Goal: Check status: Check status

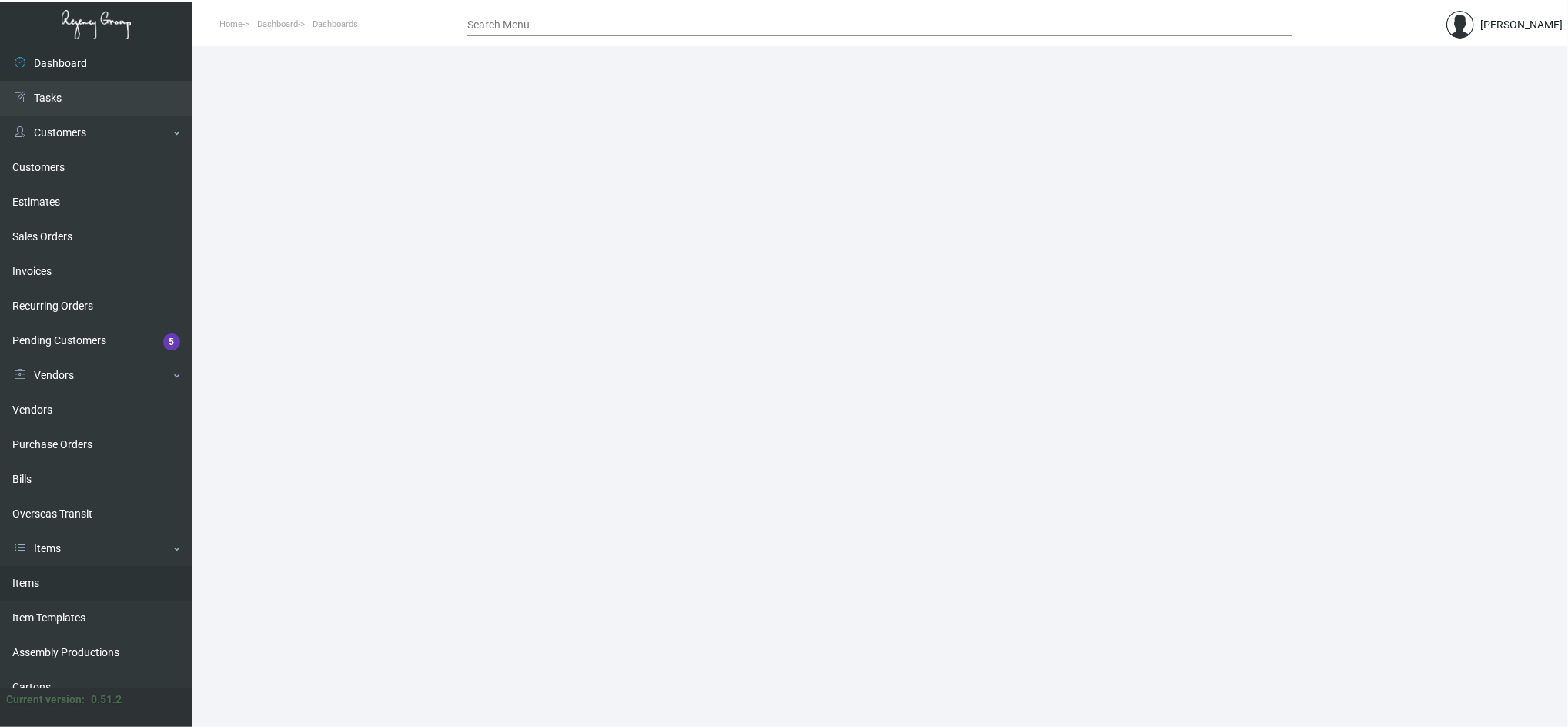
click at [70, 591] on link "Items" at bounding box center [96, 583] width 193 height 35
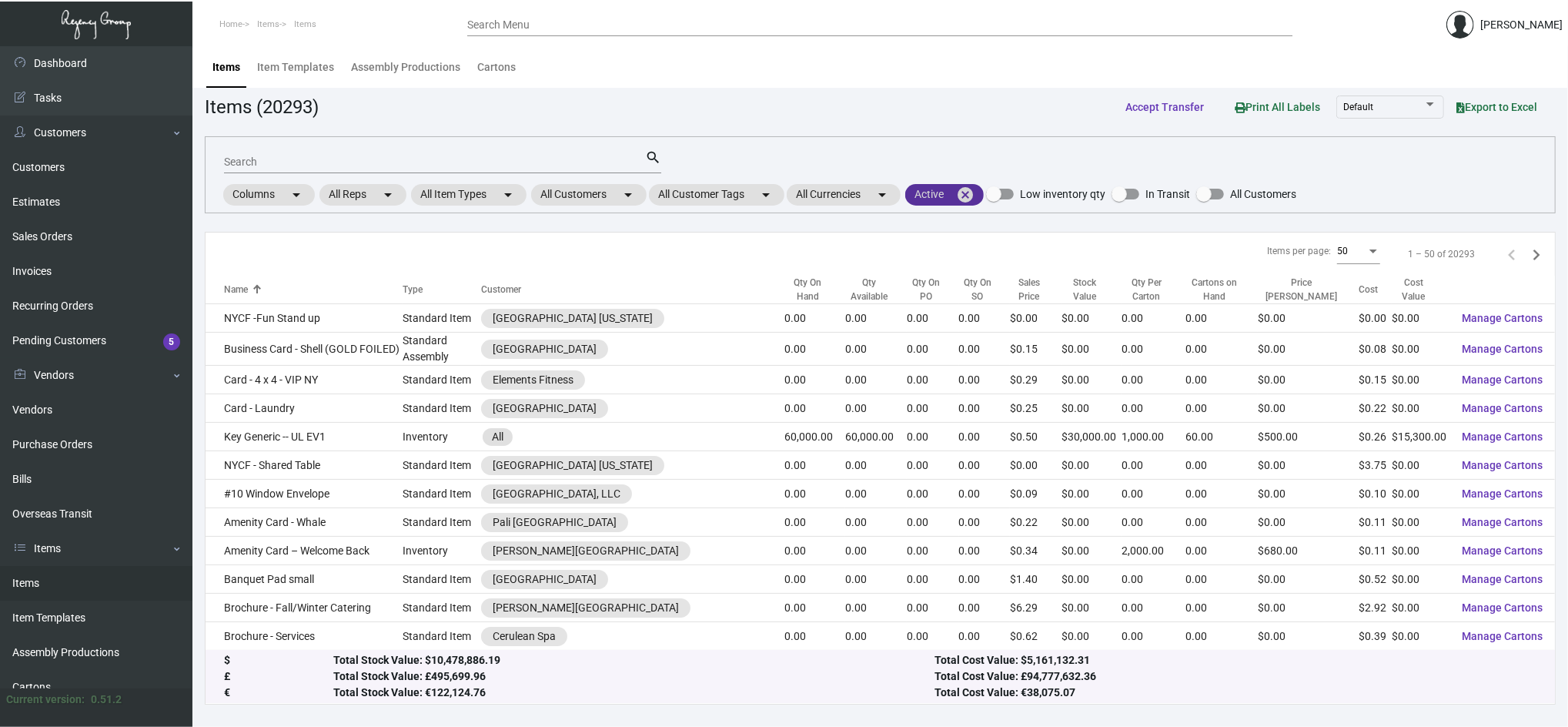
click at [975, 195] on mat-icon "cancel" at bounding box center [965, 194] width 18 height 18
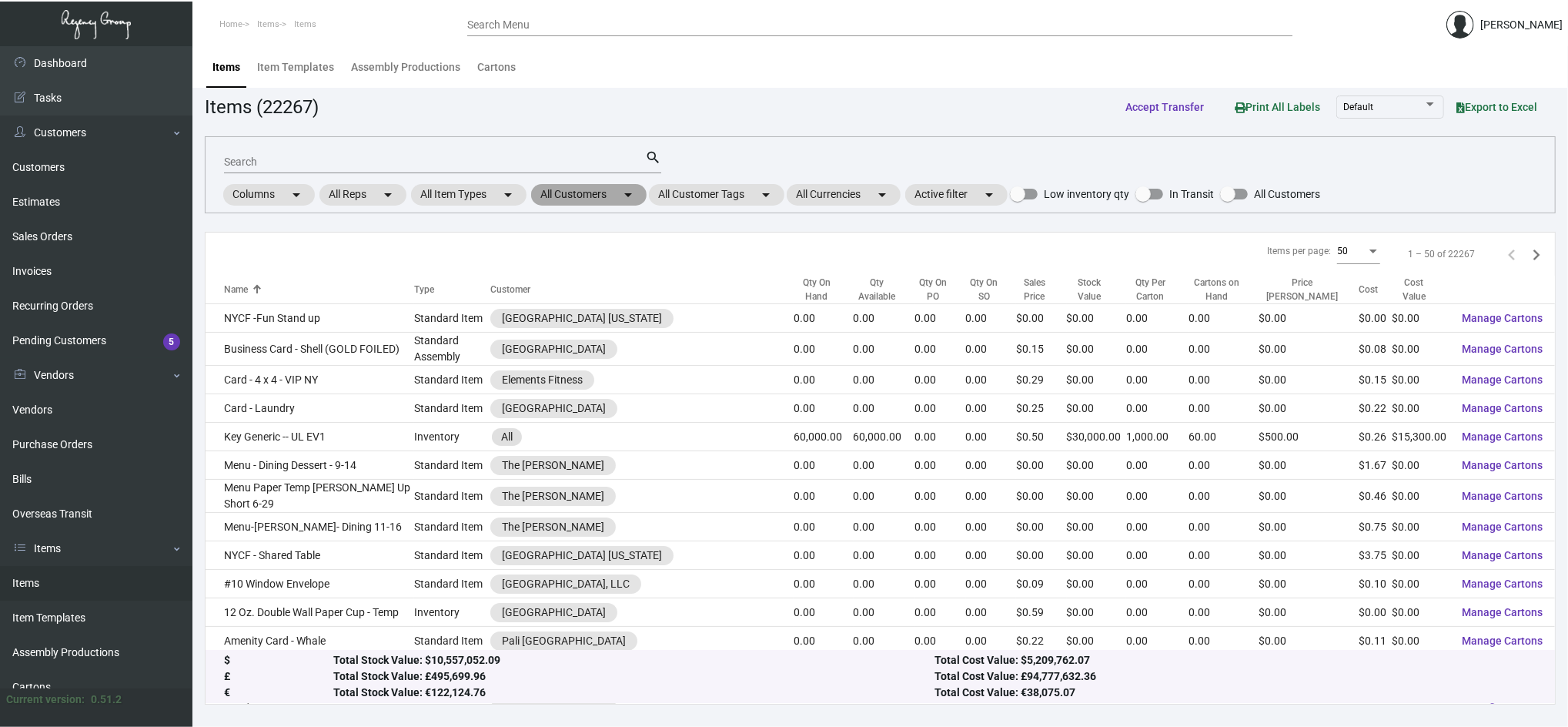
click at [617, 189] on mat-chip "All Customers arrow_drop_down" at bounding box center [589, 195] width 116 height 22
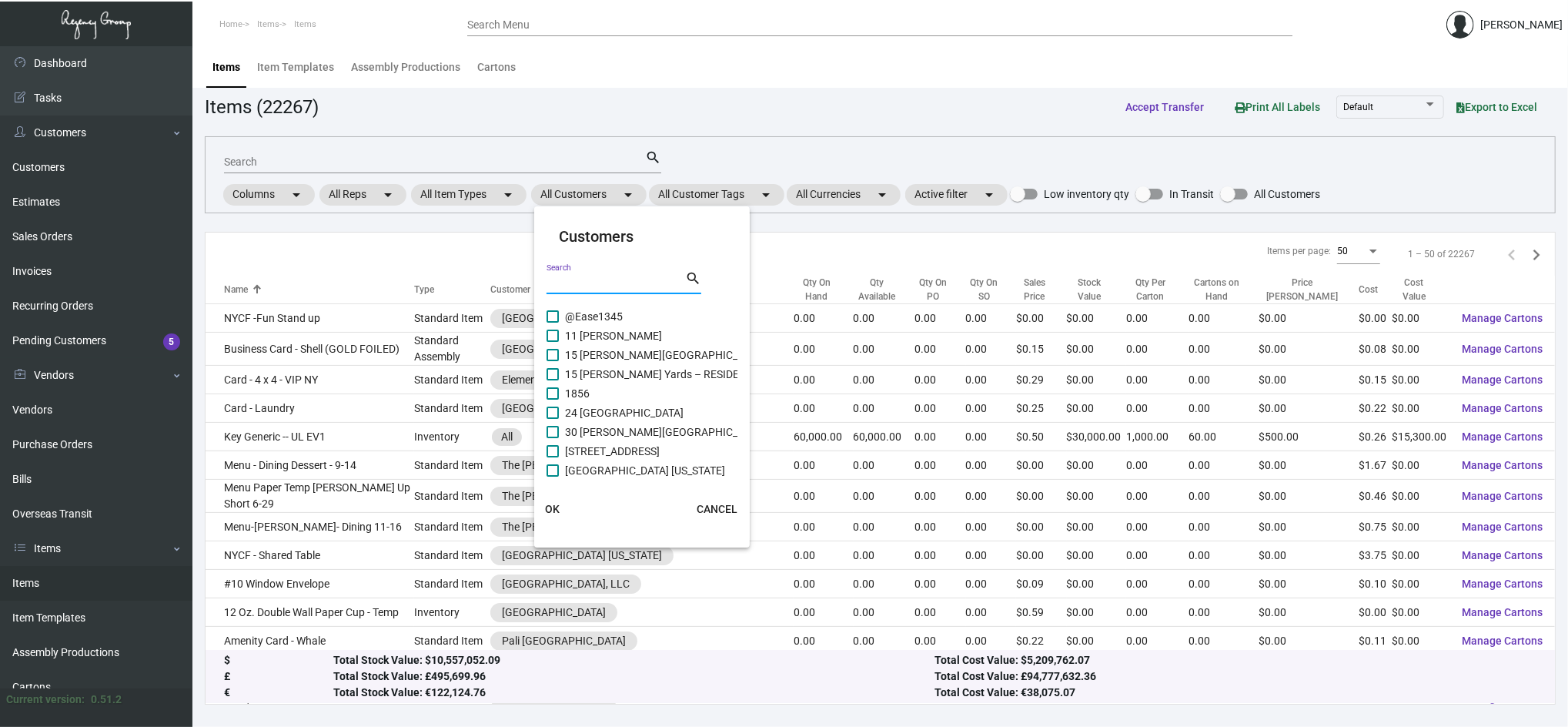
click at [633, 289] on input "Search" at bounding box center [616, 283] width 139 height 12
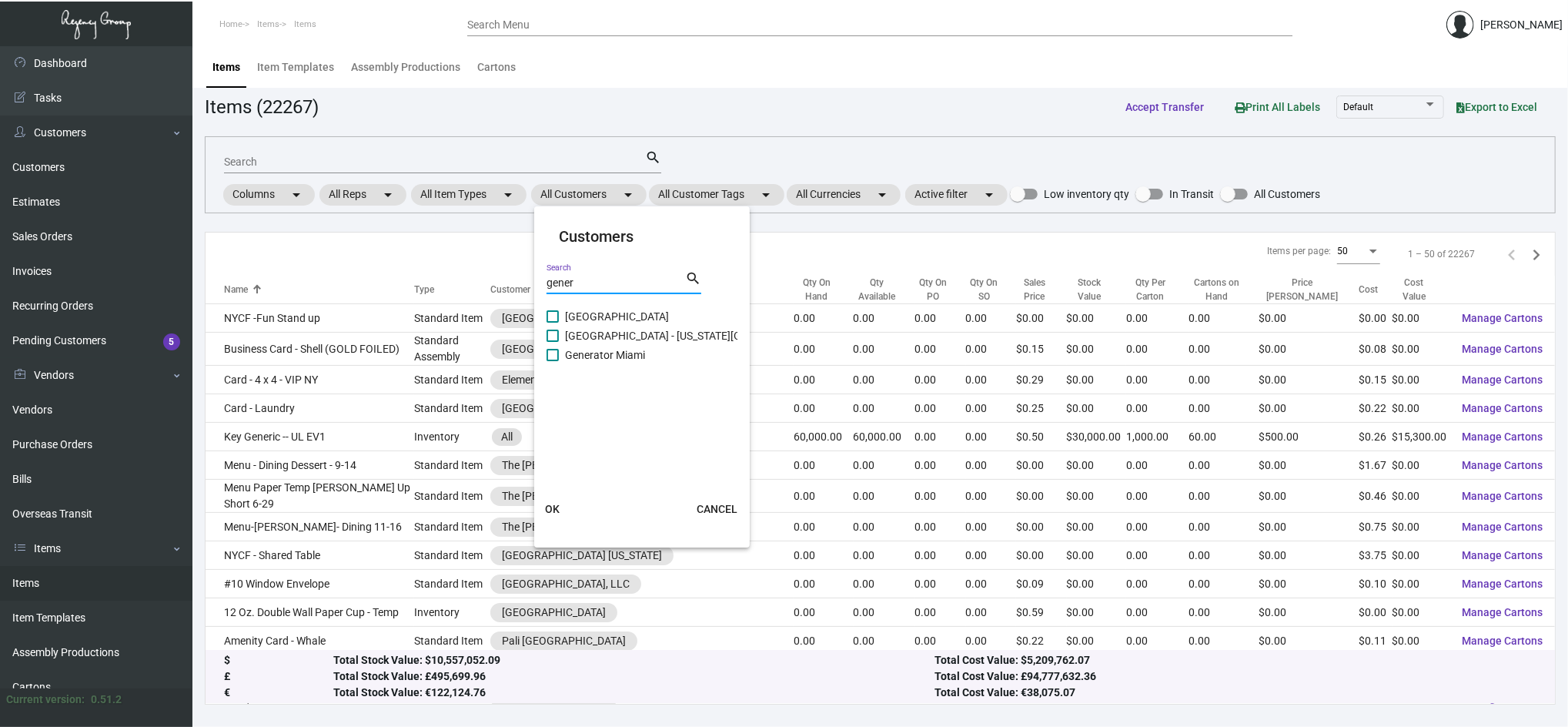
type input "gener"
click at [612, 356] on span "Generator Miami" at bounding box center [605, 355] width 80 height 18
click at [553, 361] on input "Generator Miami" at bounding box center [552, 361] width 1 height 1
checkbox input "true"
click at [619, 340] on span "[GEOGRAPHIC_DATA] - [US_STATE][GEOGRAPHIC_DATA]" at bounding box center [700, 336] width 269 height 18
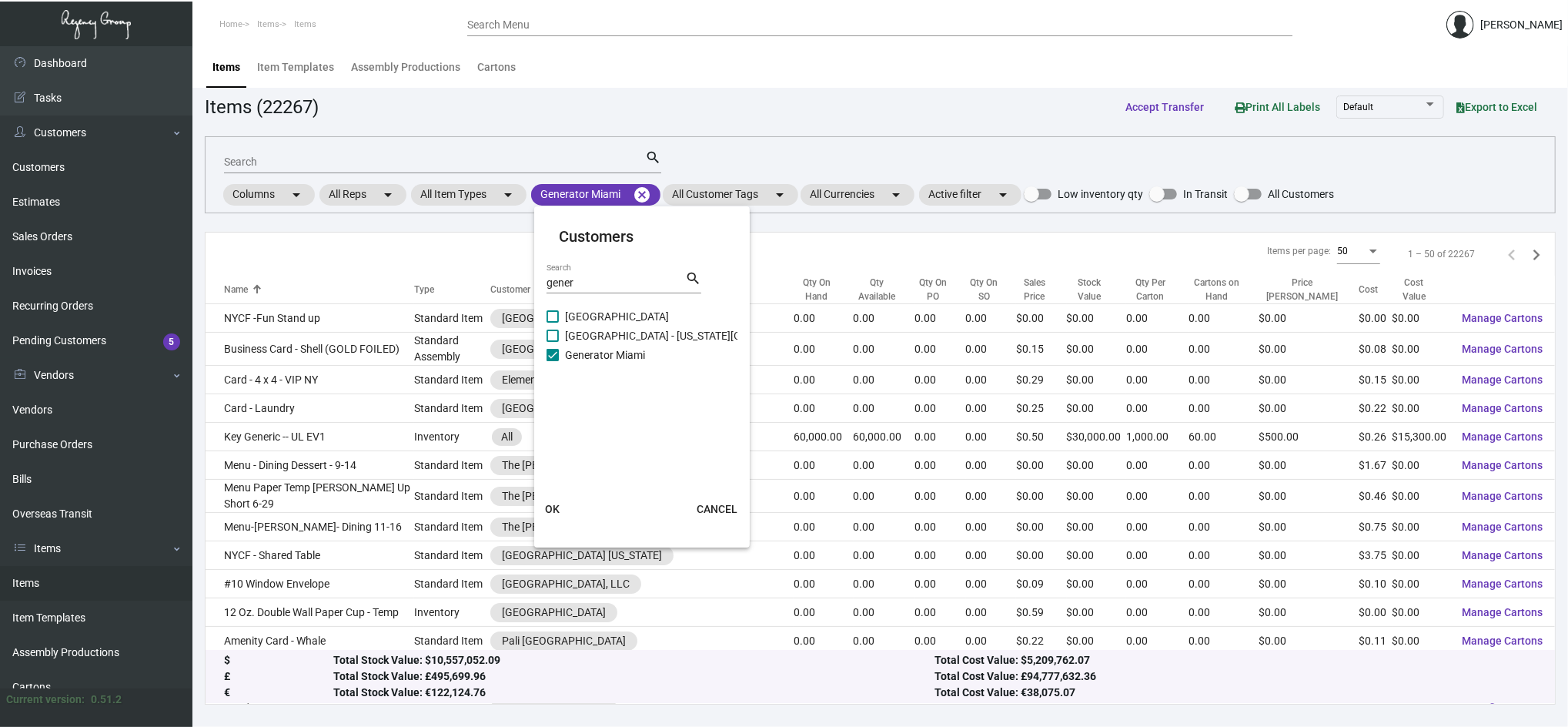
click at [553, 342] on input "[GEOGRAPHIC_DATA] - [US_STATE][GEOGRAPHIC_DATA]" at bounding box center [552, 342] width 1 height 1
checkbox input "true"
click at [604, 318] on span "[GEOGRAPHIC_DATA]" at bounding box center [617, 317] width 104 height 18
click at [553, 323] on input "[GEOGRAPHIC_DATA]" at bounding box center [552, 323] width 1 height 1
checkbox input "true"
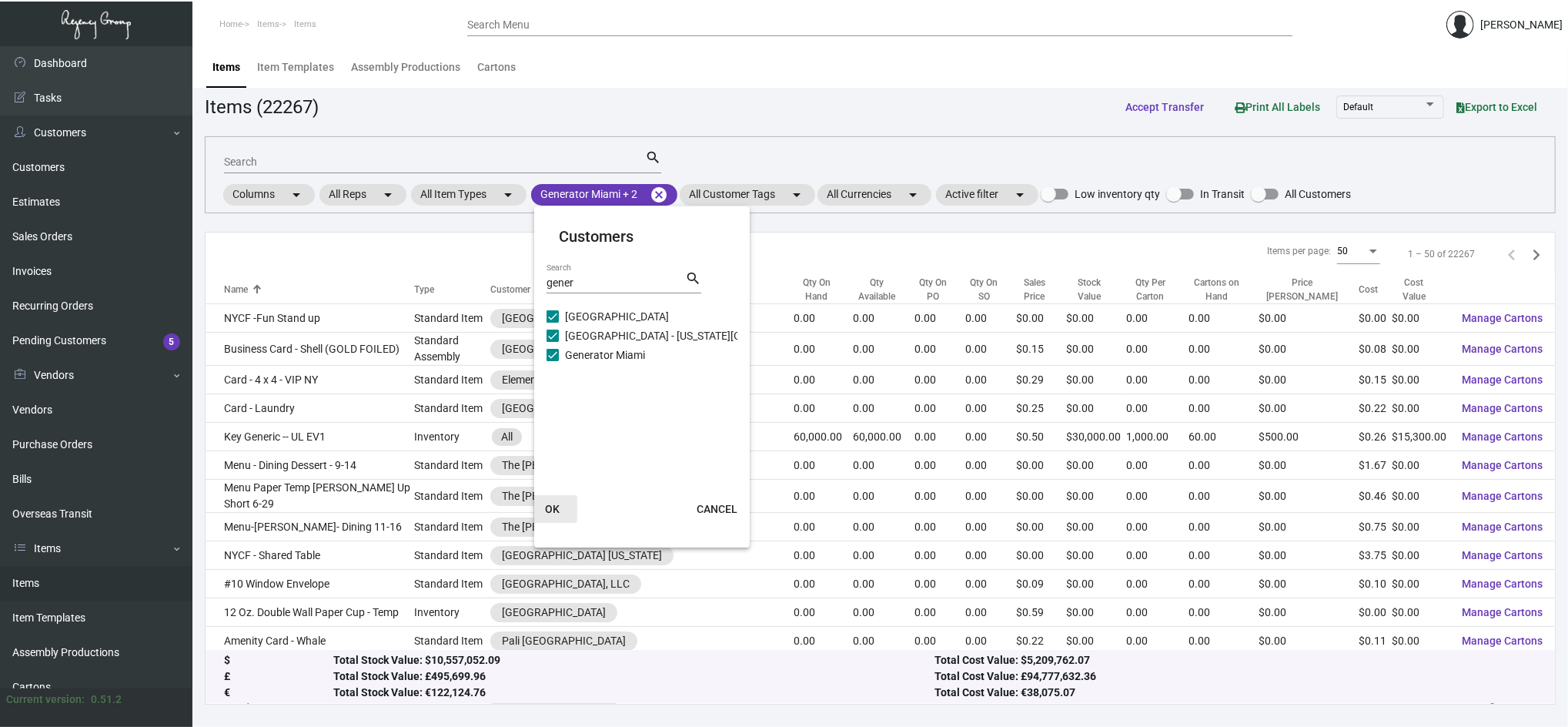
click at [560, 500] on button "OK" at bounding box center [553, 509] width 50 height 28
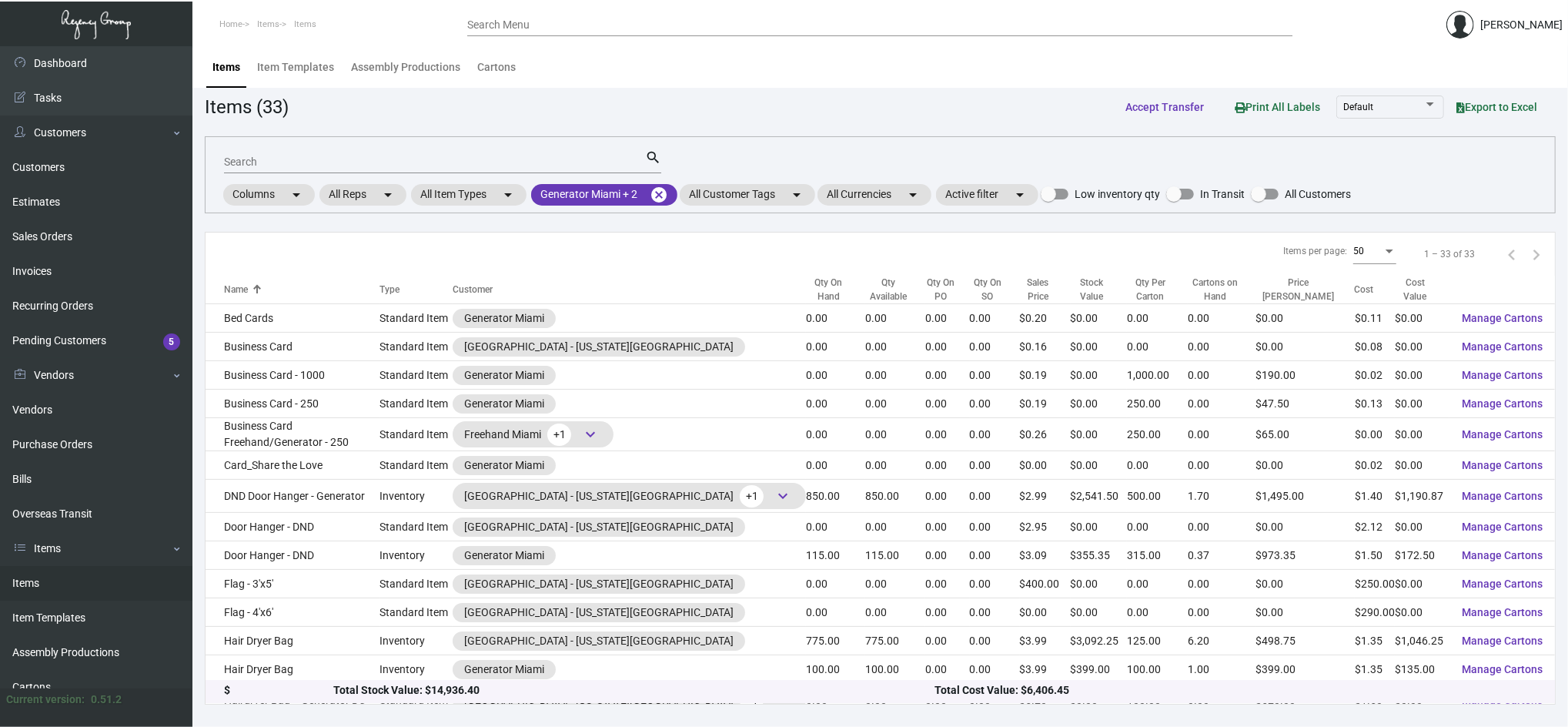
click at [419, 170] on div "Search" at bounding box center [434, 161] width 421 height 24
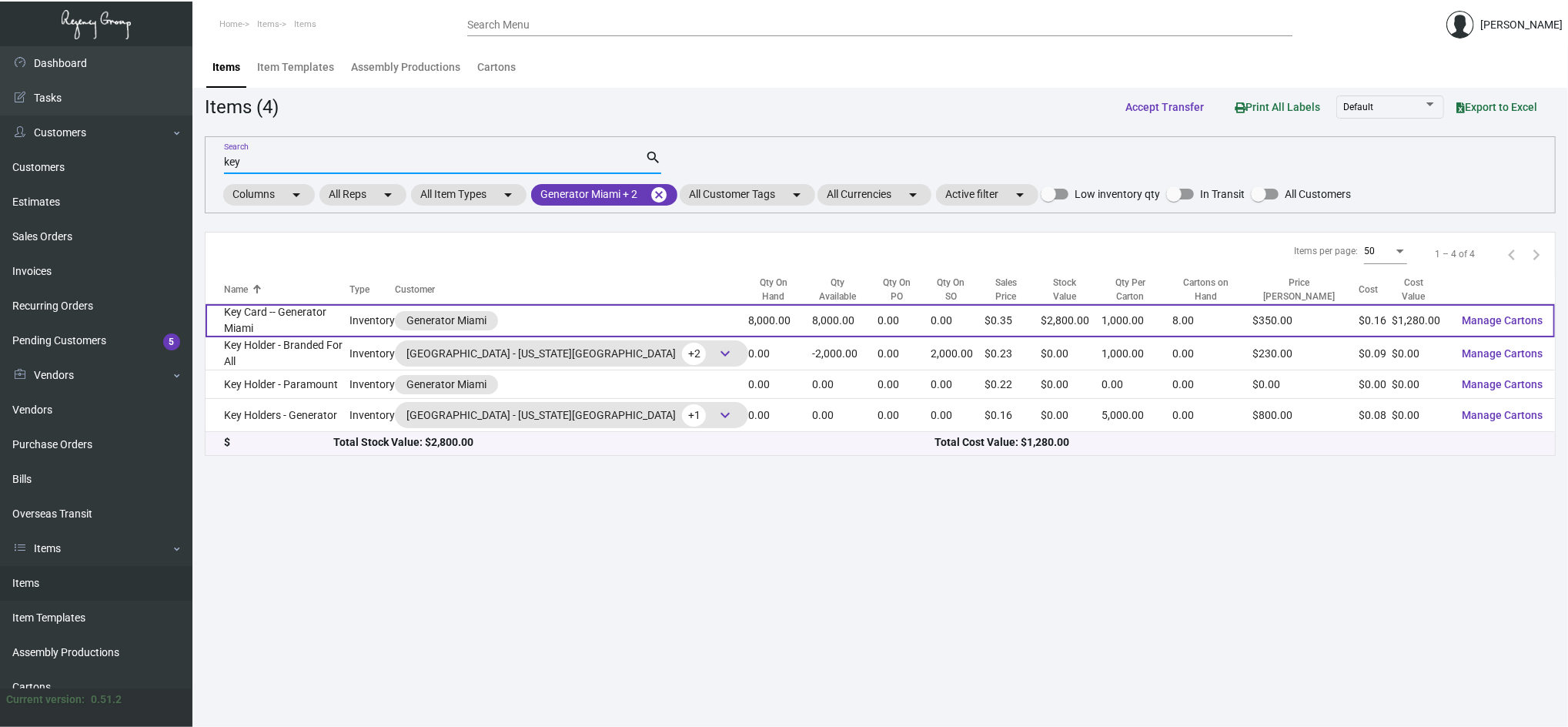
type input "key"
click at [301, 314] on td "Key Card -- Generator Miami" at bounding box center [278, 321] width 144 height 33
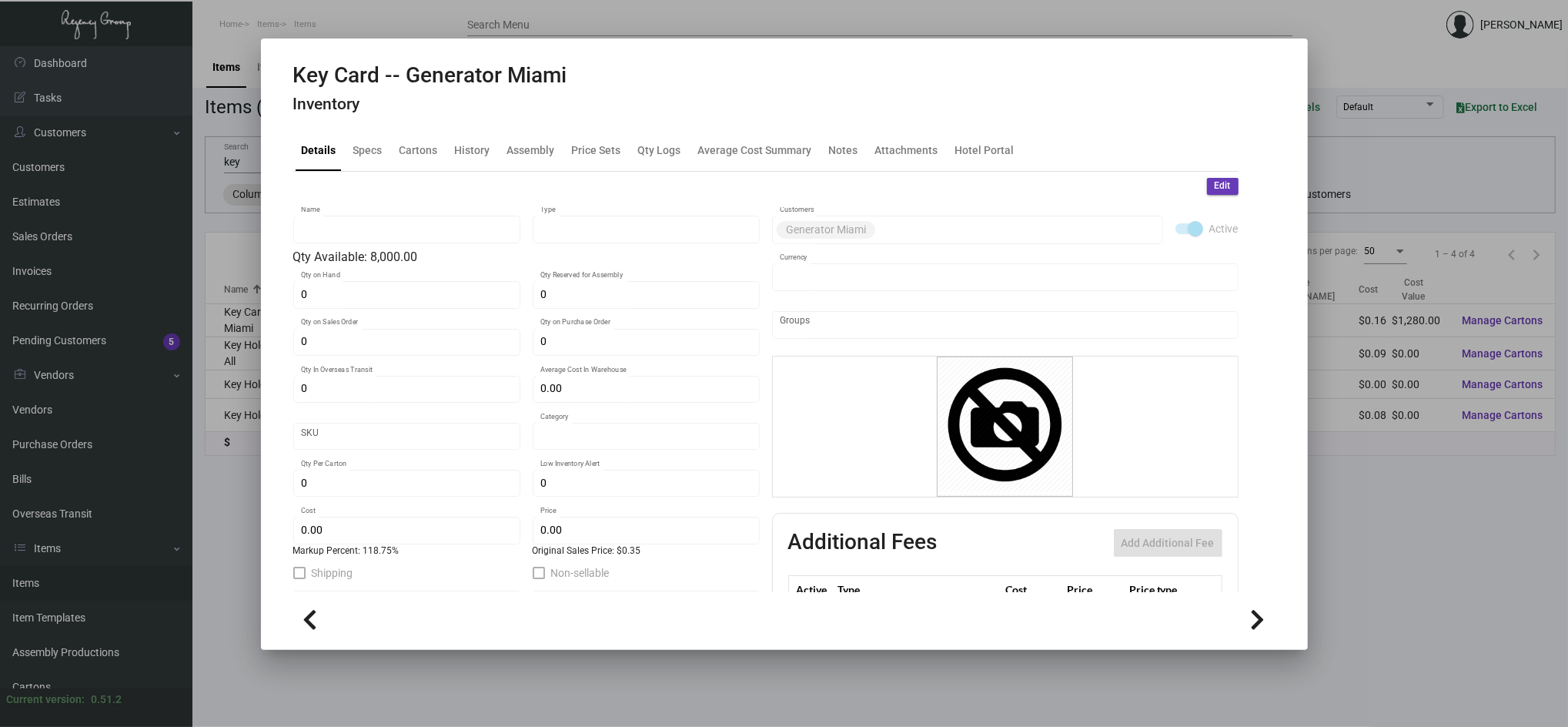
type input "Key Card -- Generator Miami"
type input "Inventory"
type input "8,000"
type input "2,000"
type input "$ 0.175"
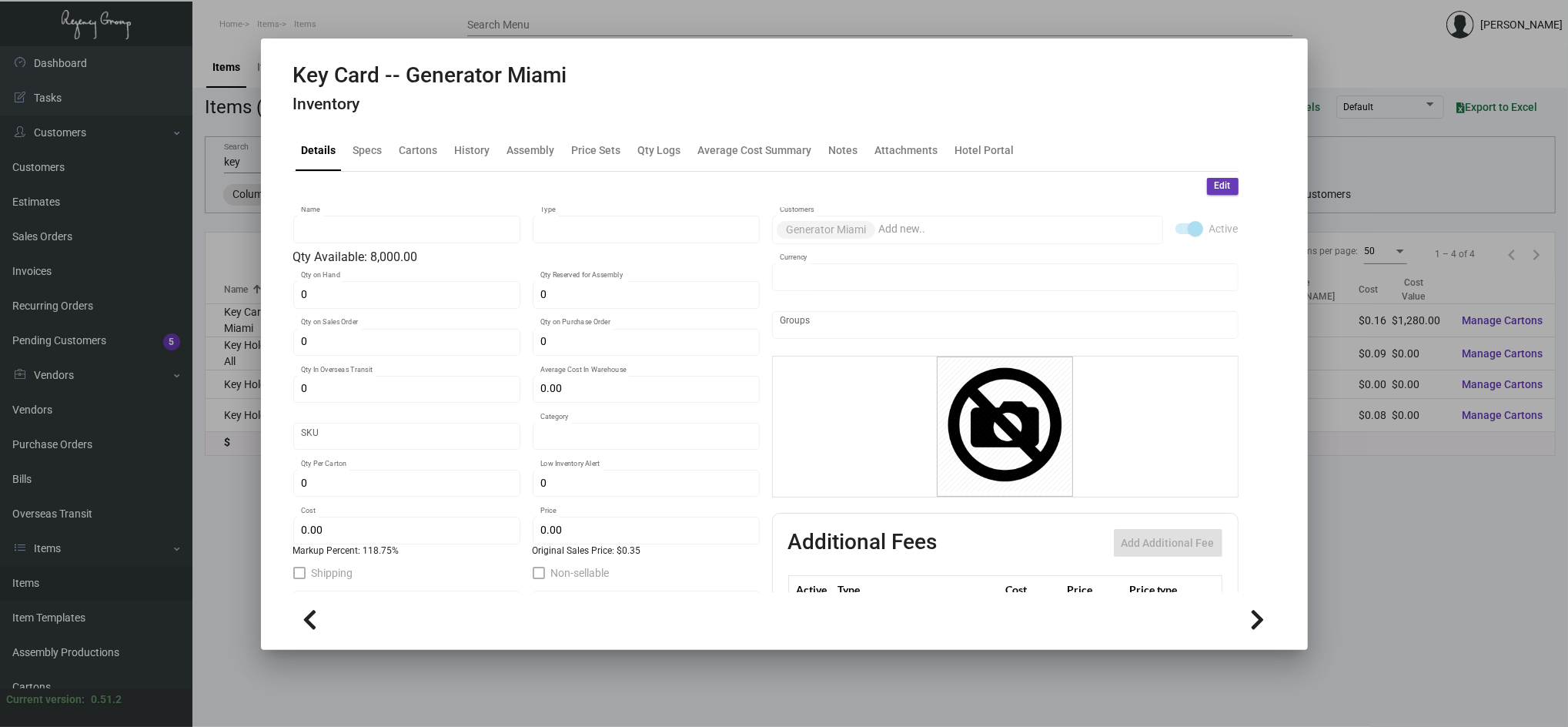
type input "Overseas"
type input "1,000"
type input "$ 0.16"
type input "$ 0.35"
checkbox input "true"
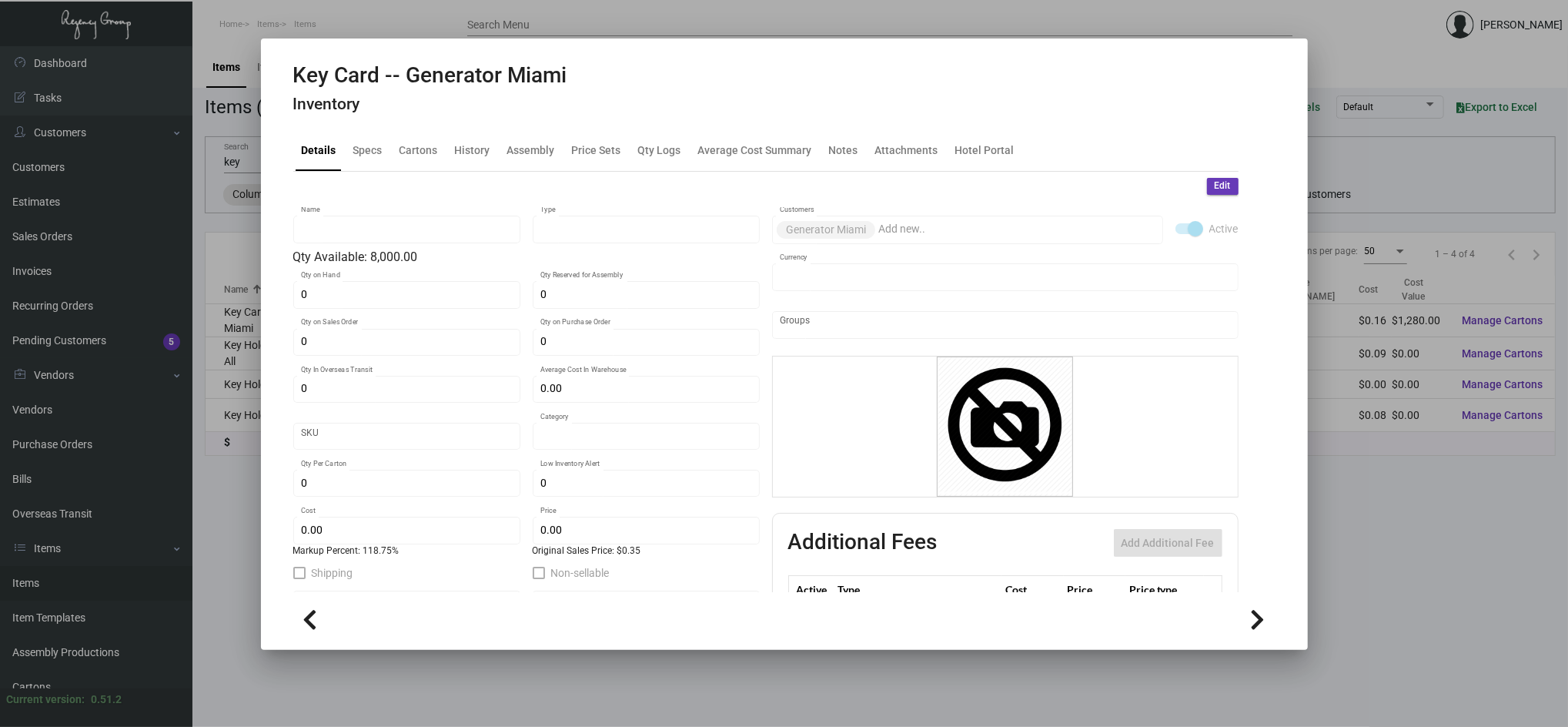
checkbox input "true"
type input "United States Dollar $"
click at [471, 153] on div "History" at bounding box center [472, 150] width 36 height 17
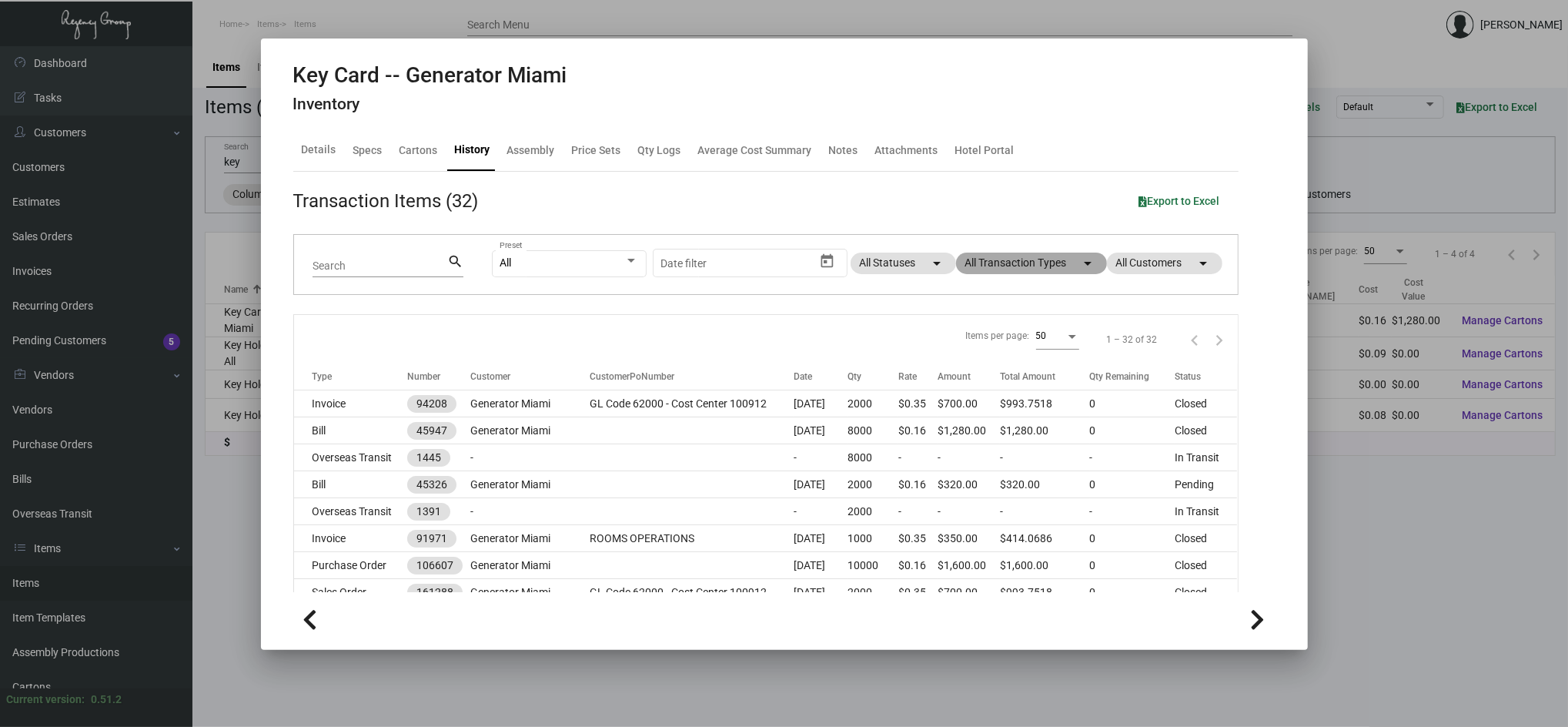
click at [1013, 260] on mat-chip "All Transaction Types arrow_drop_down" at bounding box center [1032, 263] width 151 height 22
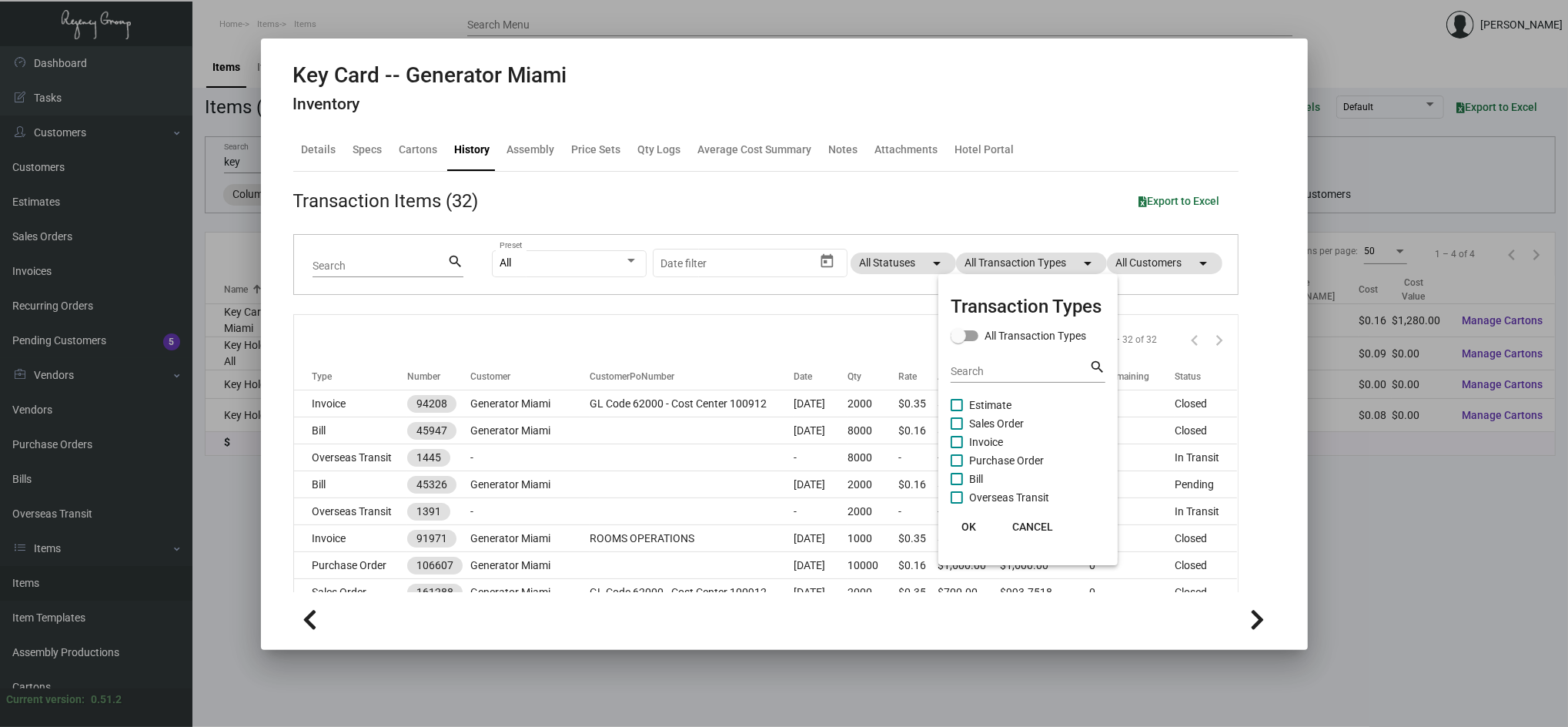
click at [995, 459] on span "Purchase Order" at bounding box center [1006, 461] width 74 height 18
click at [957, 466] on input "Purchase Order" at bounding box center [956, 466] width 1 height 1
checkbox input "true"
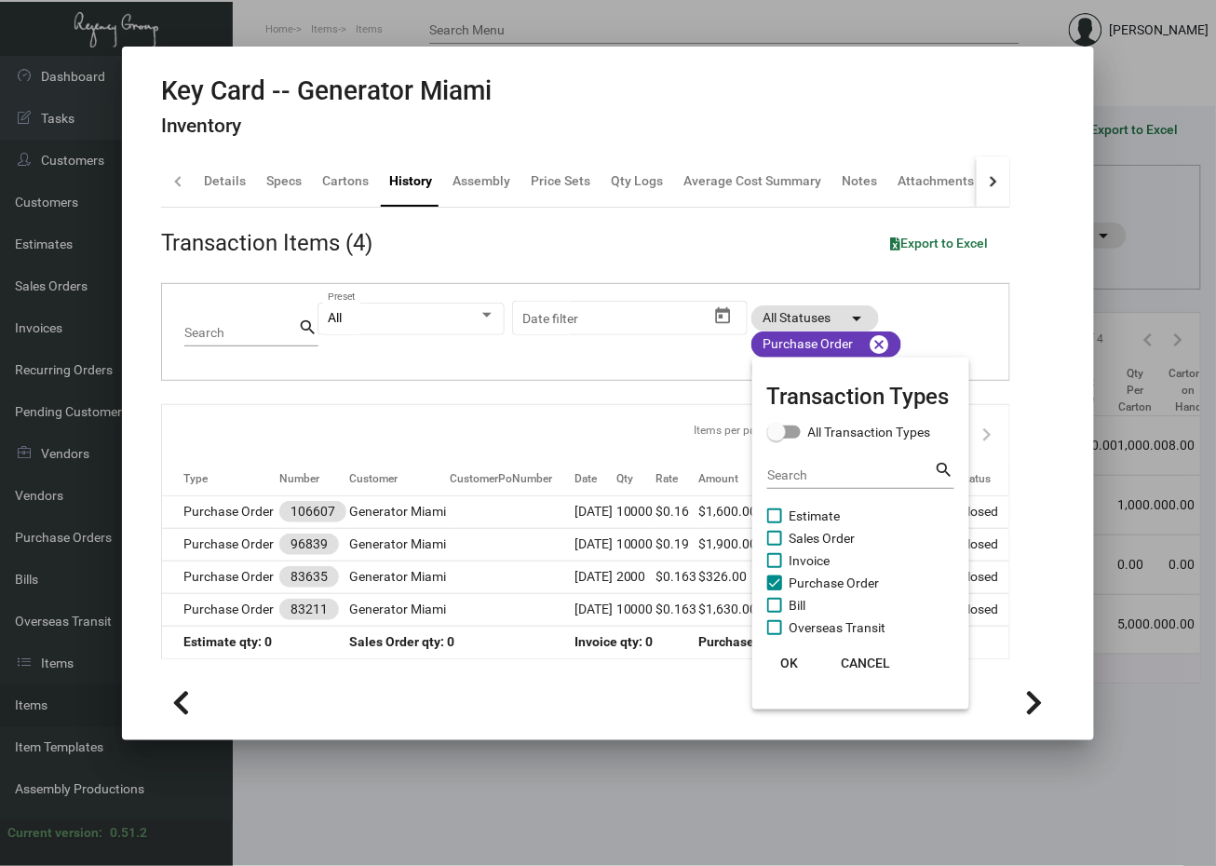
click at [205, 511] on div at bounding box center [608, 433] width 1216 height 866
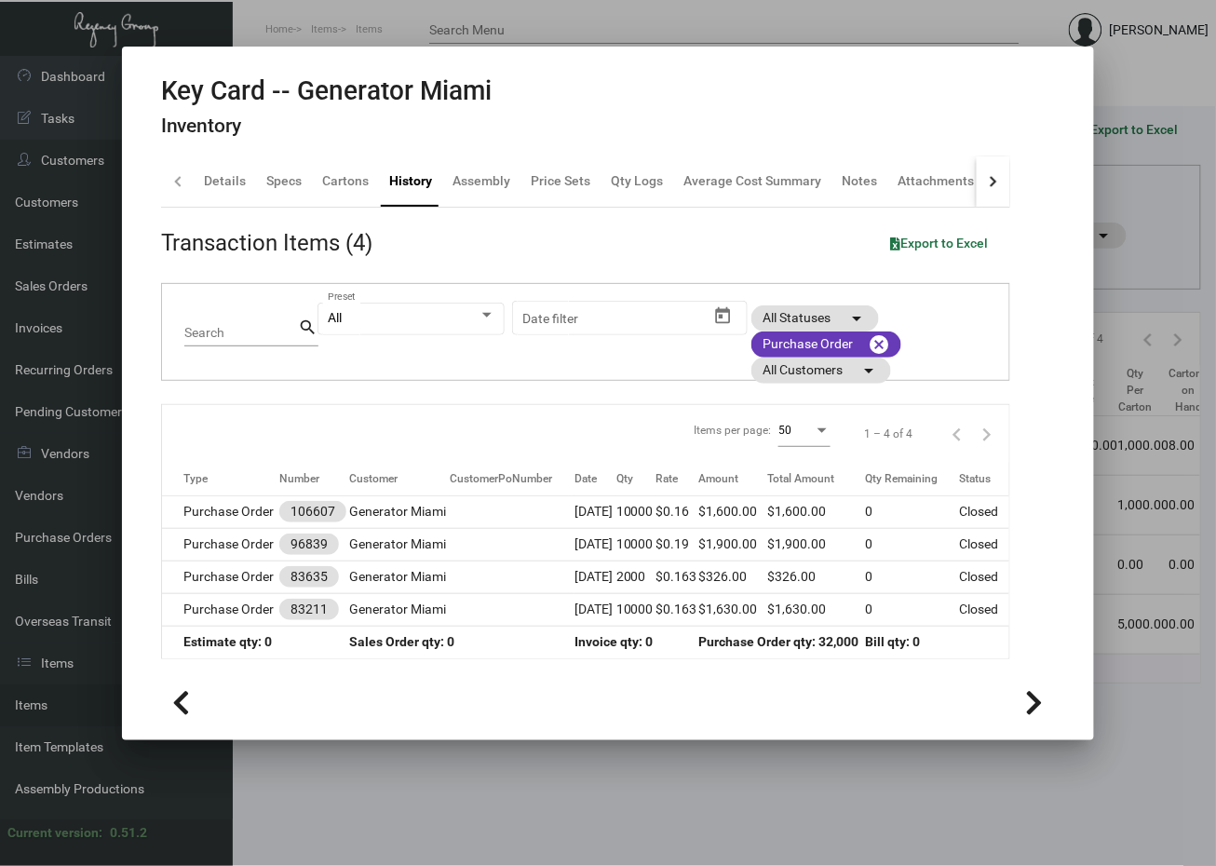
click at [205, 511] on td "Purchase Order" at bounding box center [220, 511] width 117 height 33
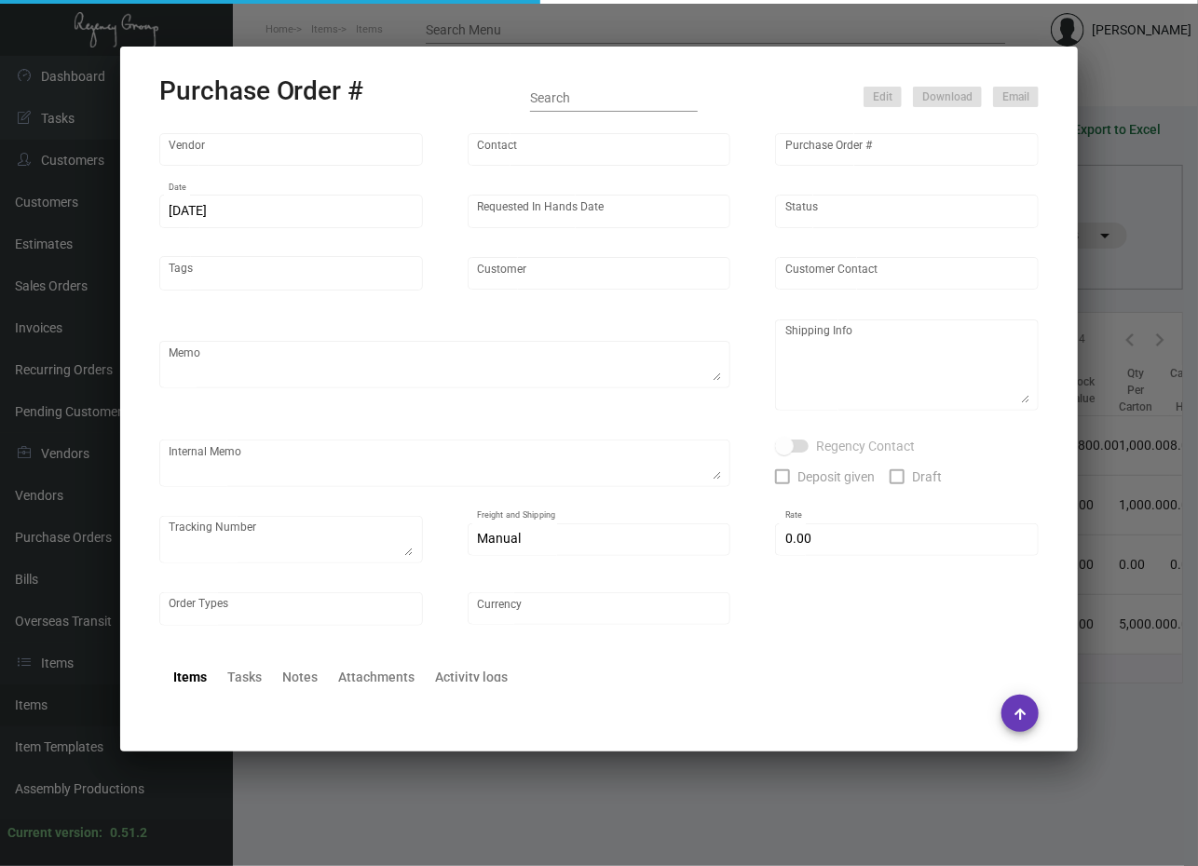
type input "CHENGDU MIND IOT TECHNOLOGY"
type input "[PERSON_NAME]"
type input "106607"
type input "[DATE]"
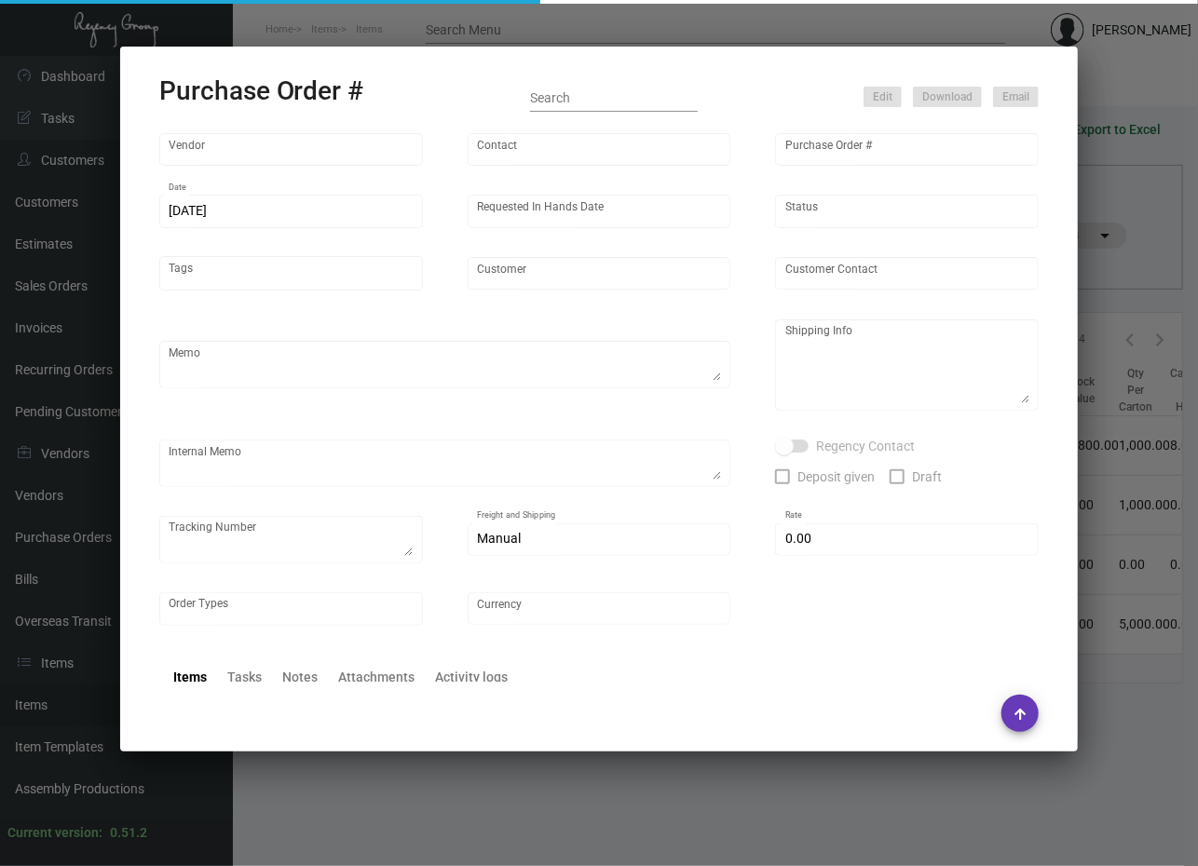
type input "Generator Miami"
type textarea "Please ship 2k by air and the rest by boat - all to our NJ warehouse."
type textarea "Regency Group NJ - [PERSON_NAME] [STREET_ADDRESS]"
checkbox input "true"
type input "$ 0.00"
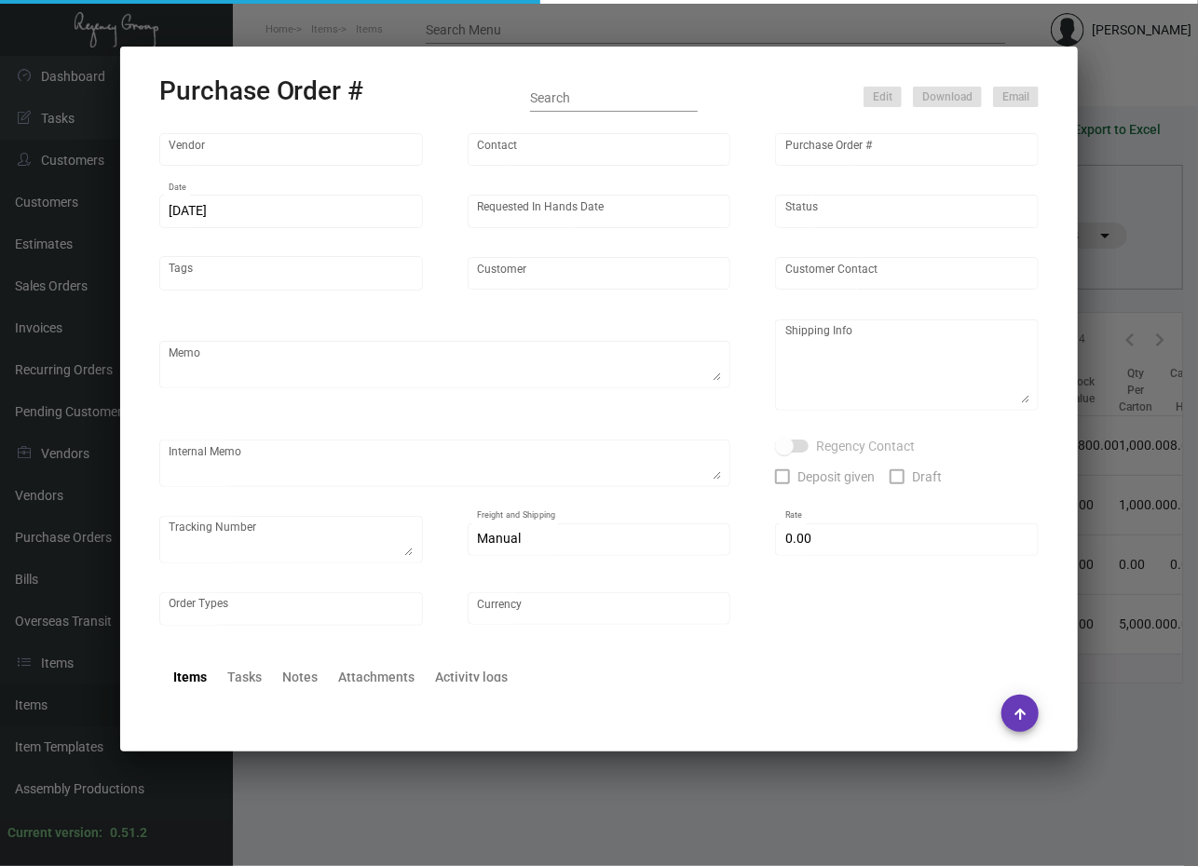
type input "United States Dollar $"
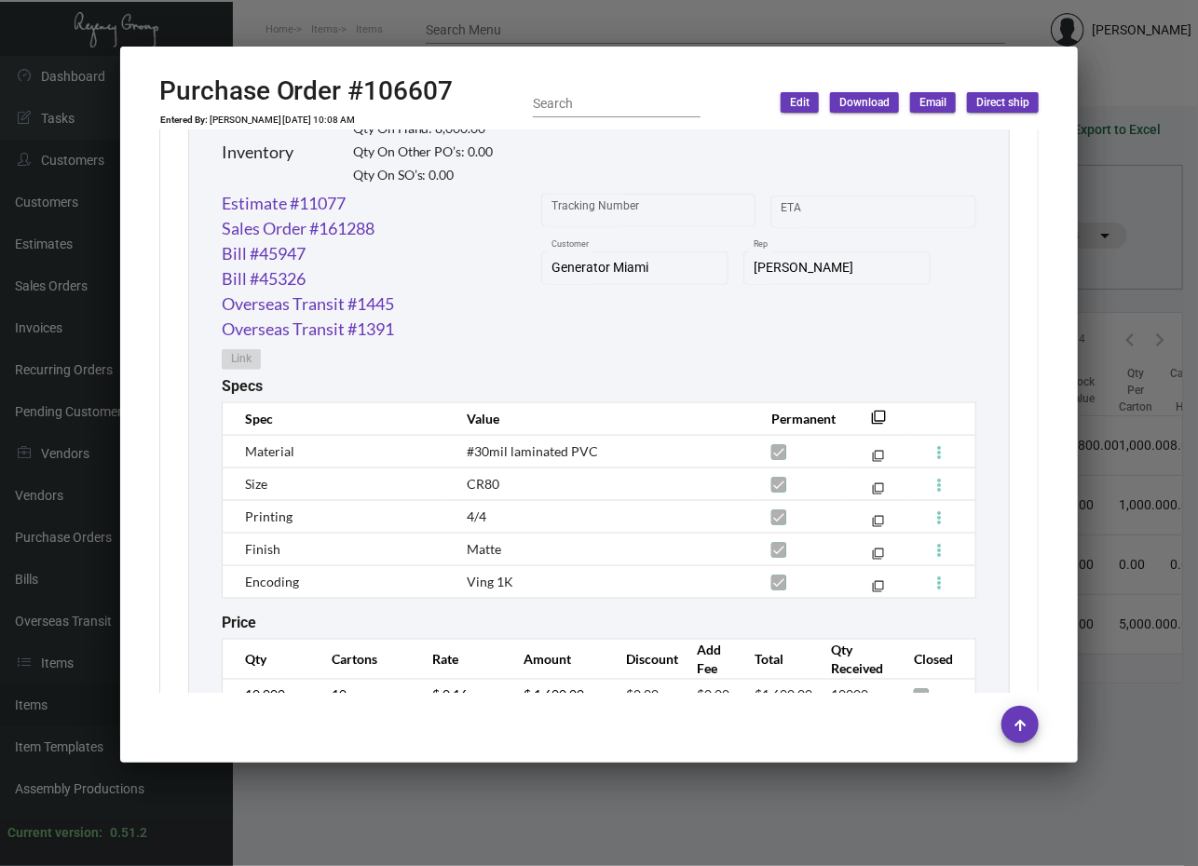
scroll to position [955, 0]
click at [680, 26] on div at bounding box center [599, 433] width 1198 height 866
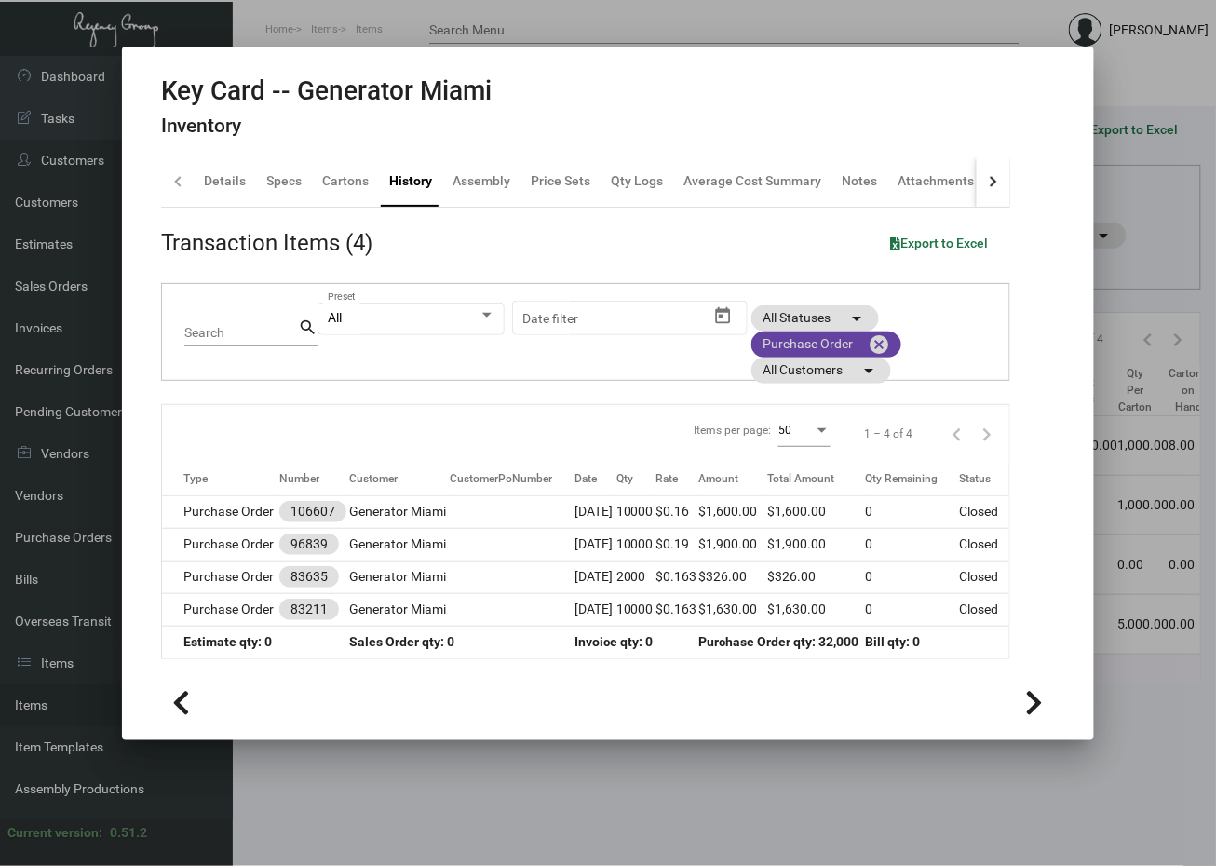
click at [882, 342] on mat-icon "cancel" at bounding box center [879, 344] width 22 height 22
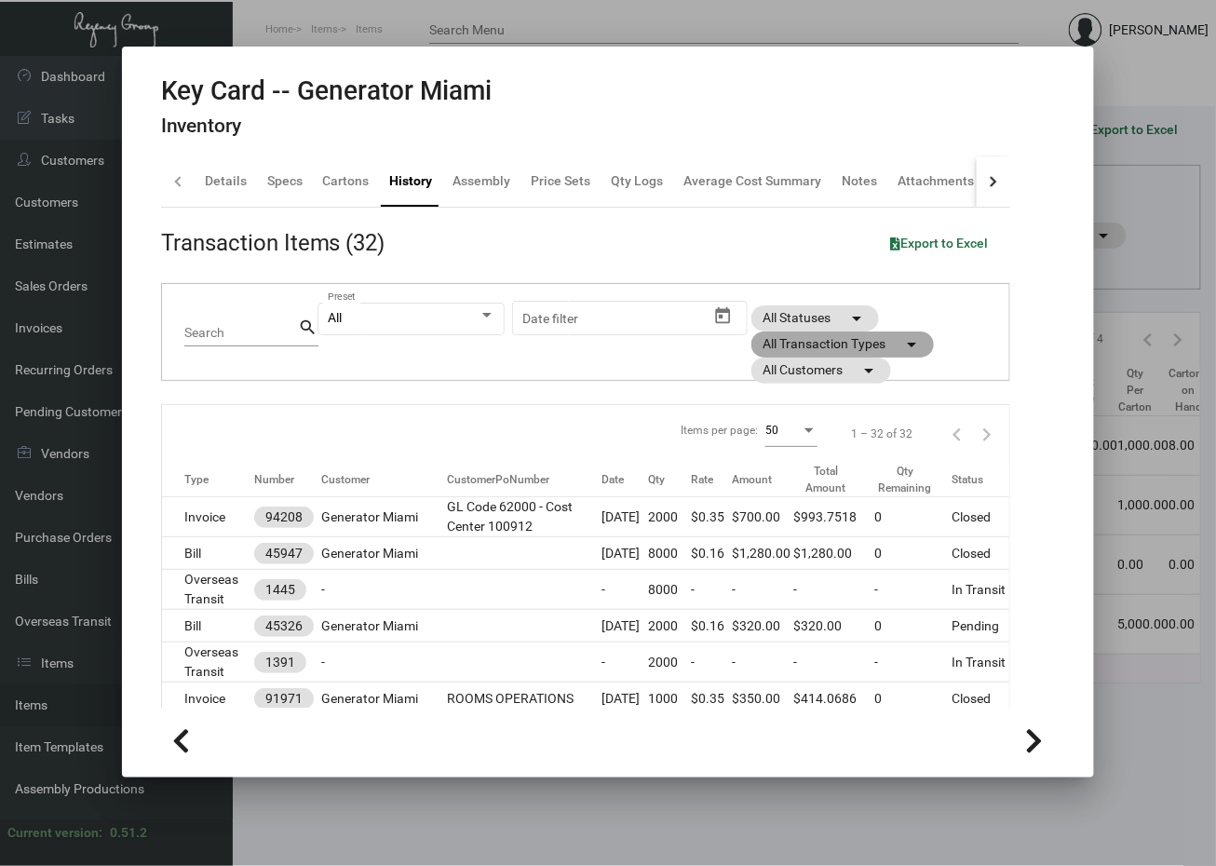
click at [836, 345] on mat-chip "All Transaction Types arrow_drop_down" at bounding box center [843, 345] width 183 height 26
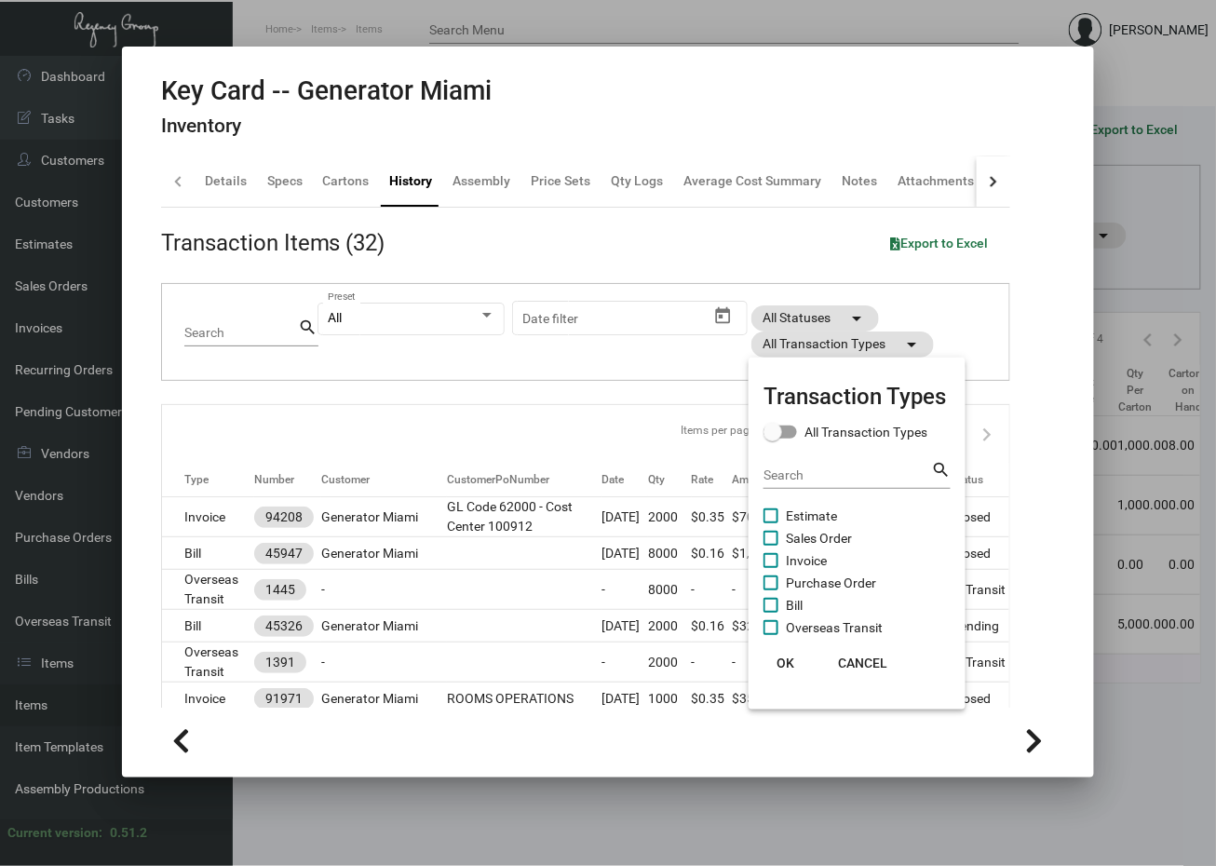
click at [820, 514] on span "Estimate" at bounding box center [811, 516] width 51 height 22
click at [771, 523] on input "Estimate" at bounding box center [770, 523] width 1 height 1
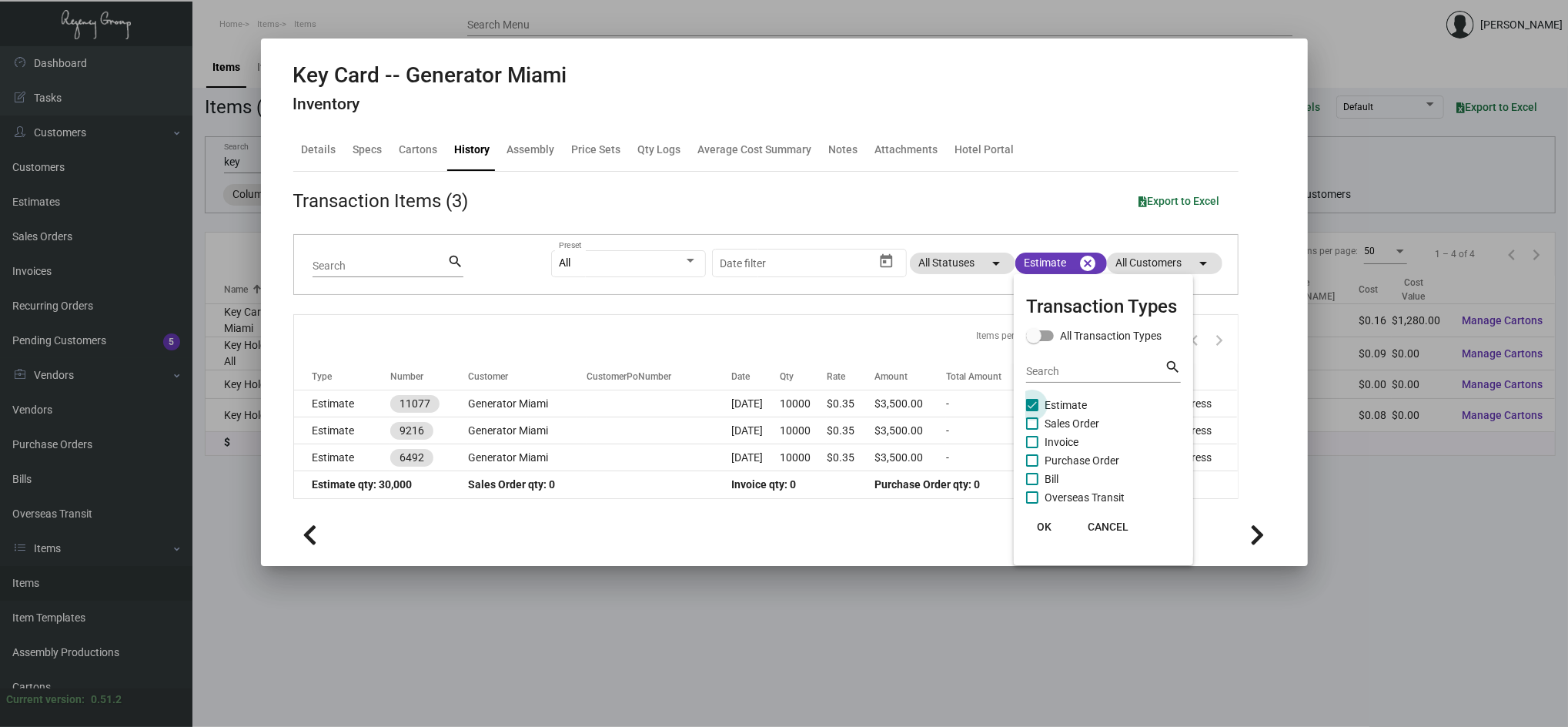
click at [1080, 403] on span "Estimate" at bounding box center [1065, 405] width 42 height 18
click at [1032, 411] on input "Estimate" at bounding box center [1032, 411] width 1 height 1
checkbox input "false"
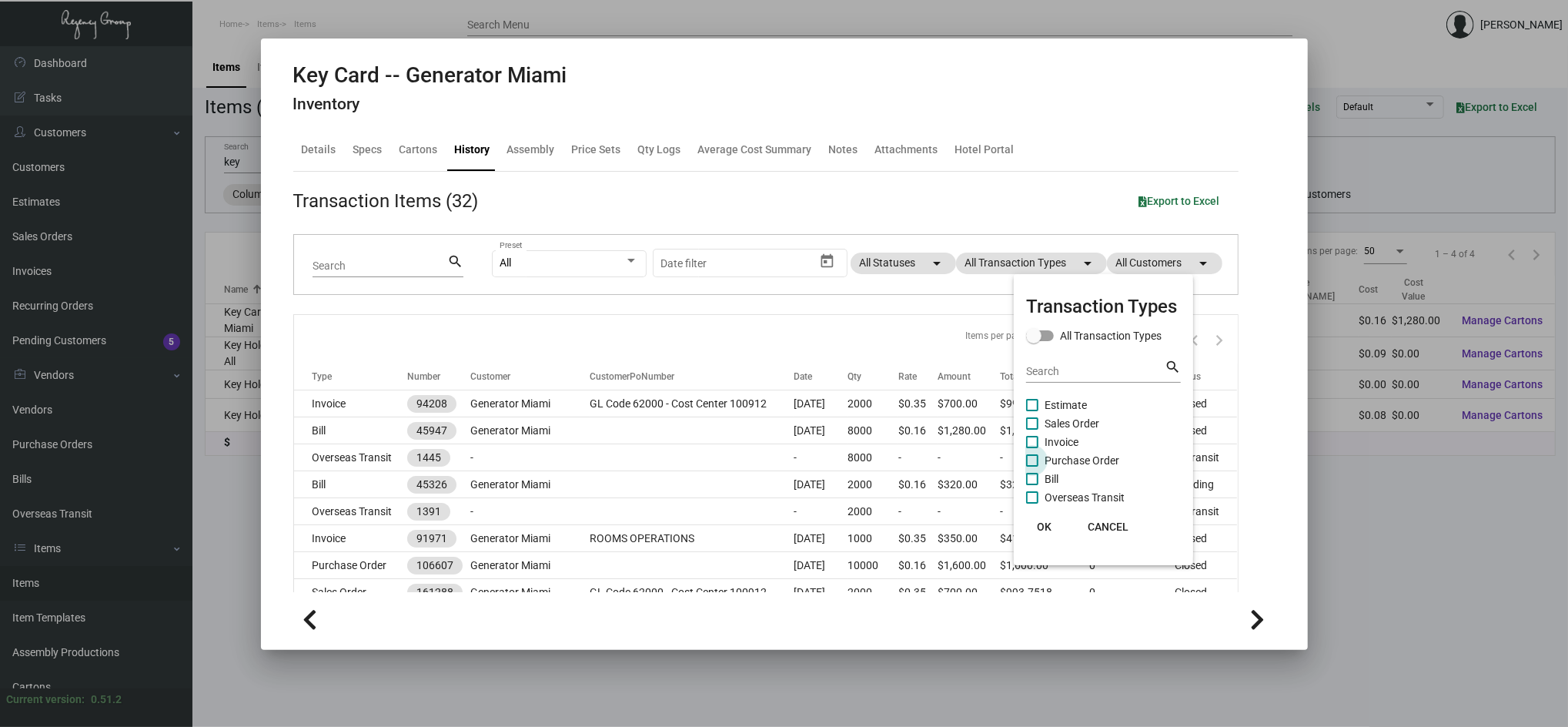
click at [1080, 453] on span "Purchase Order" at bounding box center [1082, 461] width 74 height 18
click at [1032, 466] on input "Purchase Order" at bounding box center [1032, 466] width 1 height 1
checkbox input "true"
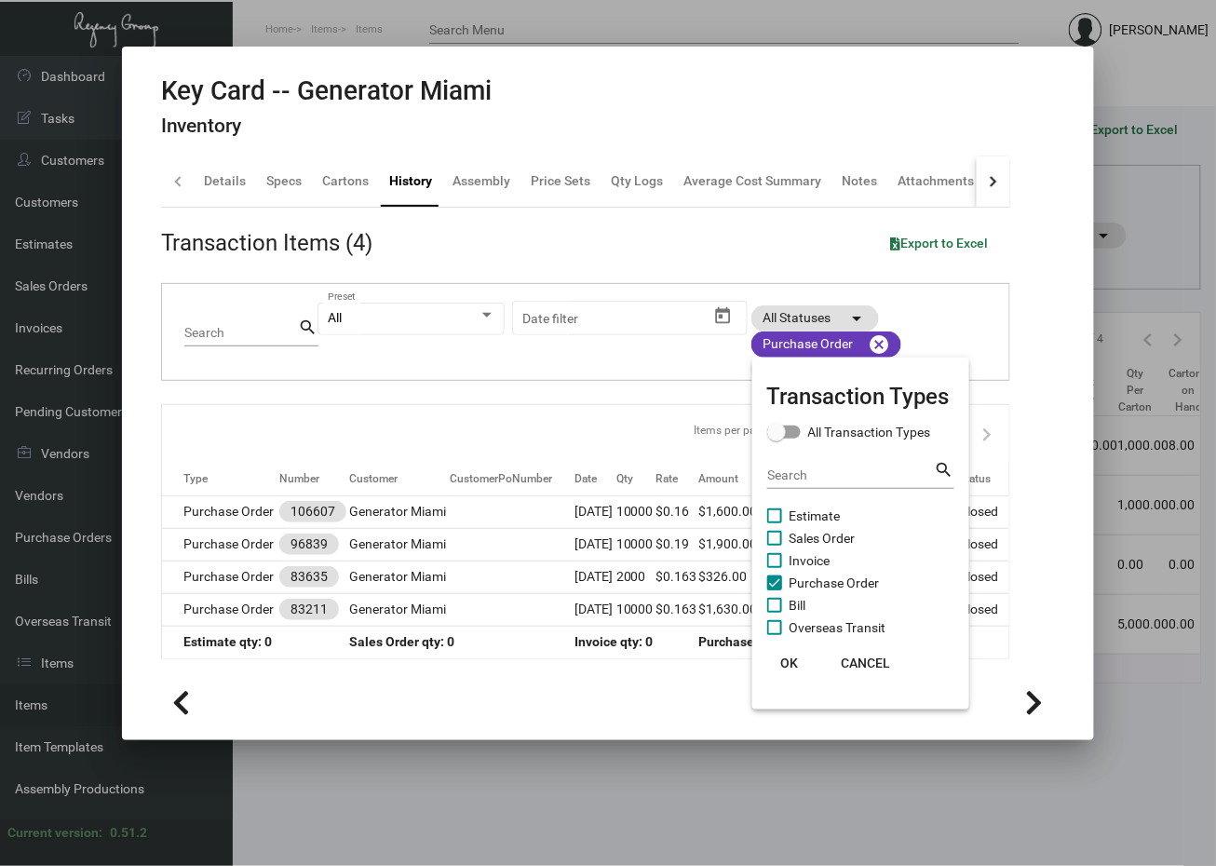
click at [720, 697] on div at bounding box center [608, 433] width 1216 height 866
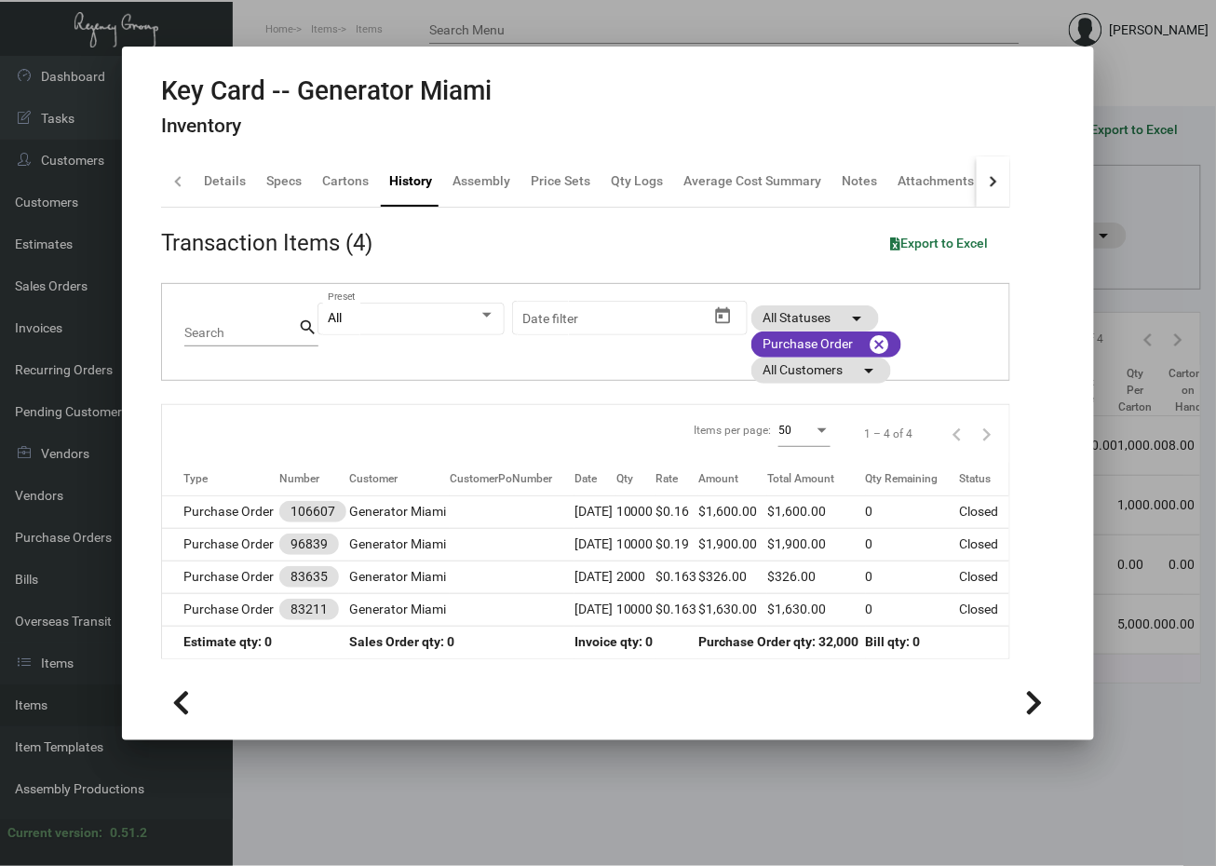
click at [698, 750] on div at bounding box center [608, 433] width 1216 height 866
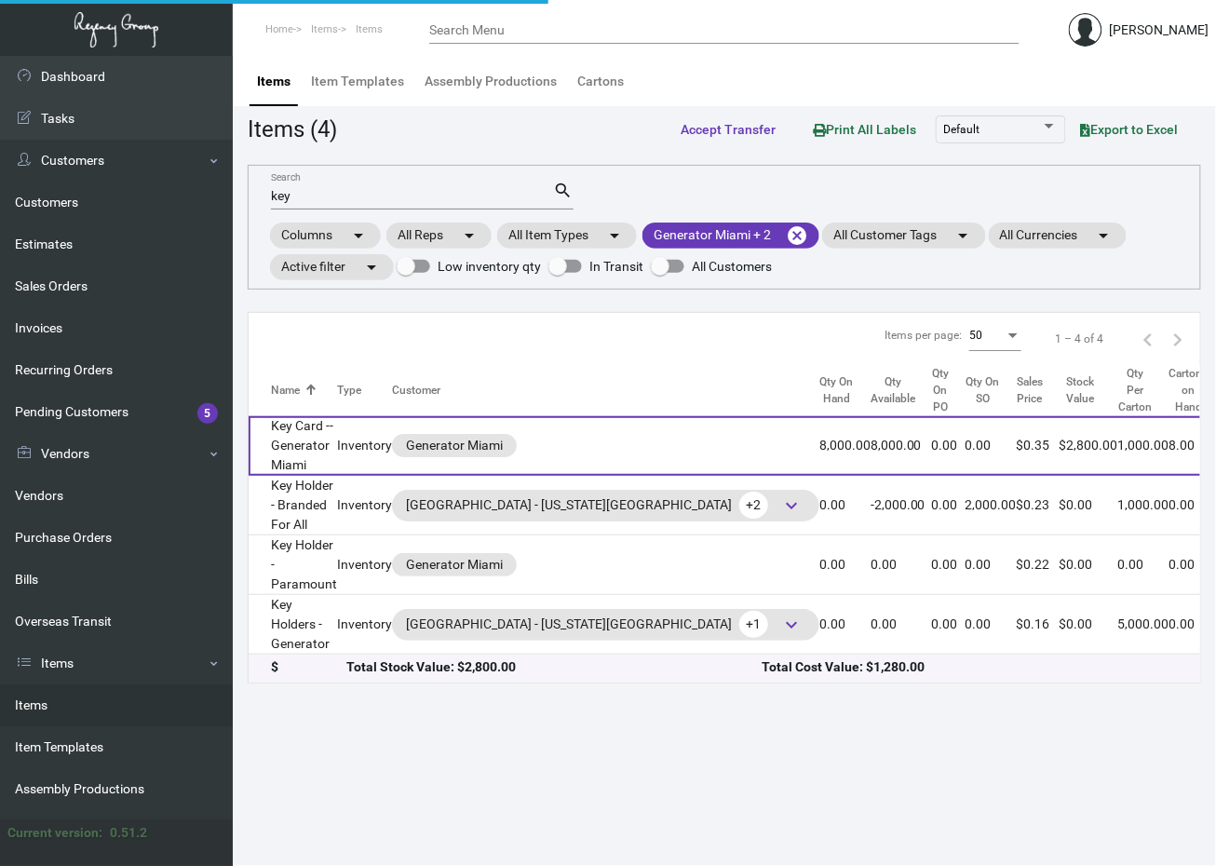
click at [331, 465] on td "Key Card -- Generator Miami" at bounding box center [293, 446] width 88 height 60
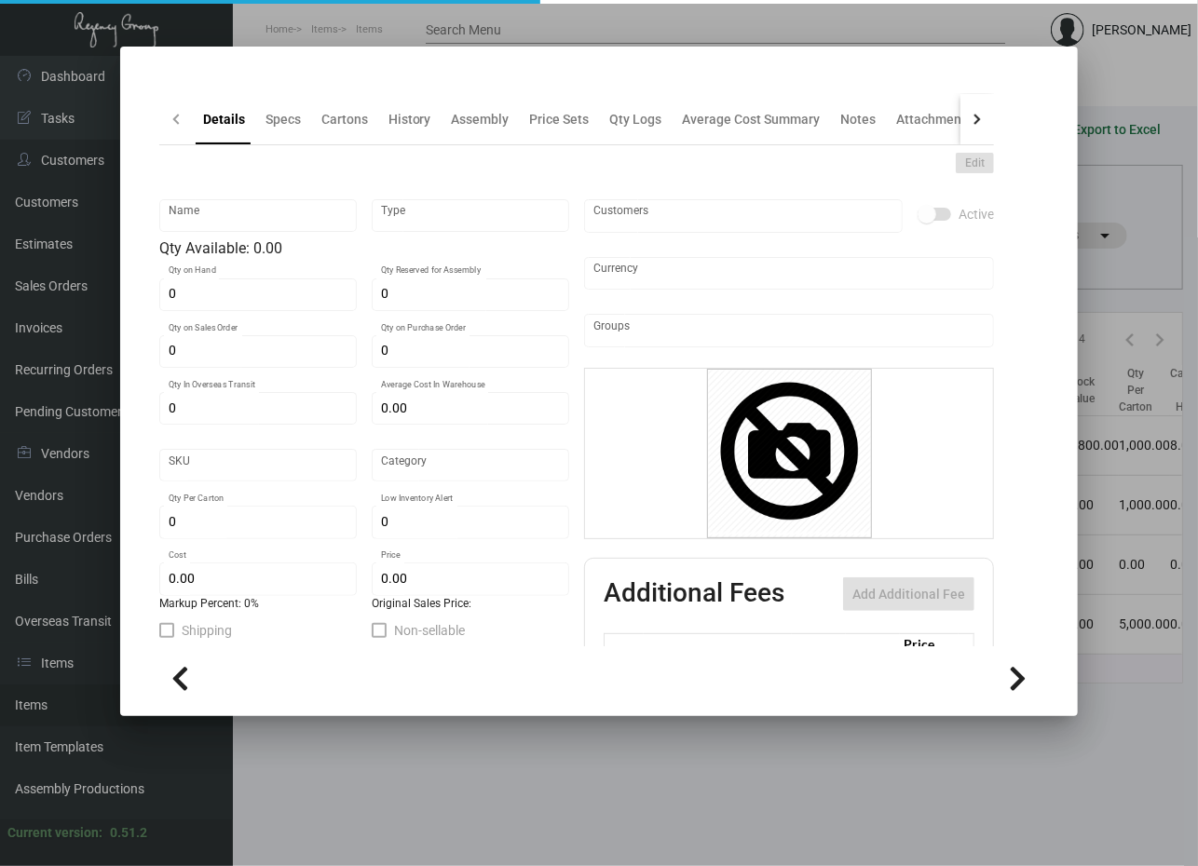
type input "Key Card -- Generator Miami"
type input "Inventory"
type input "8,000"
type input "2,000"
type input "$ 0.175"
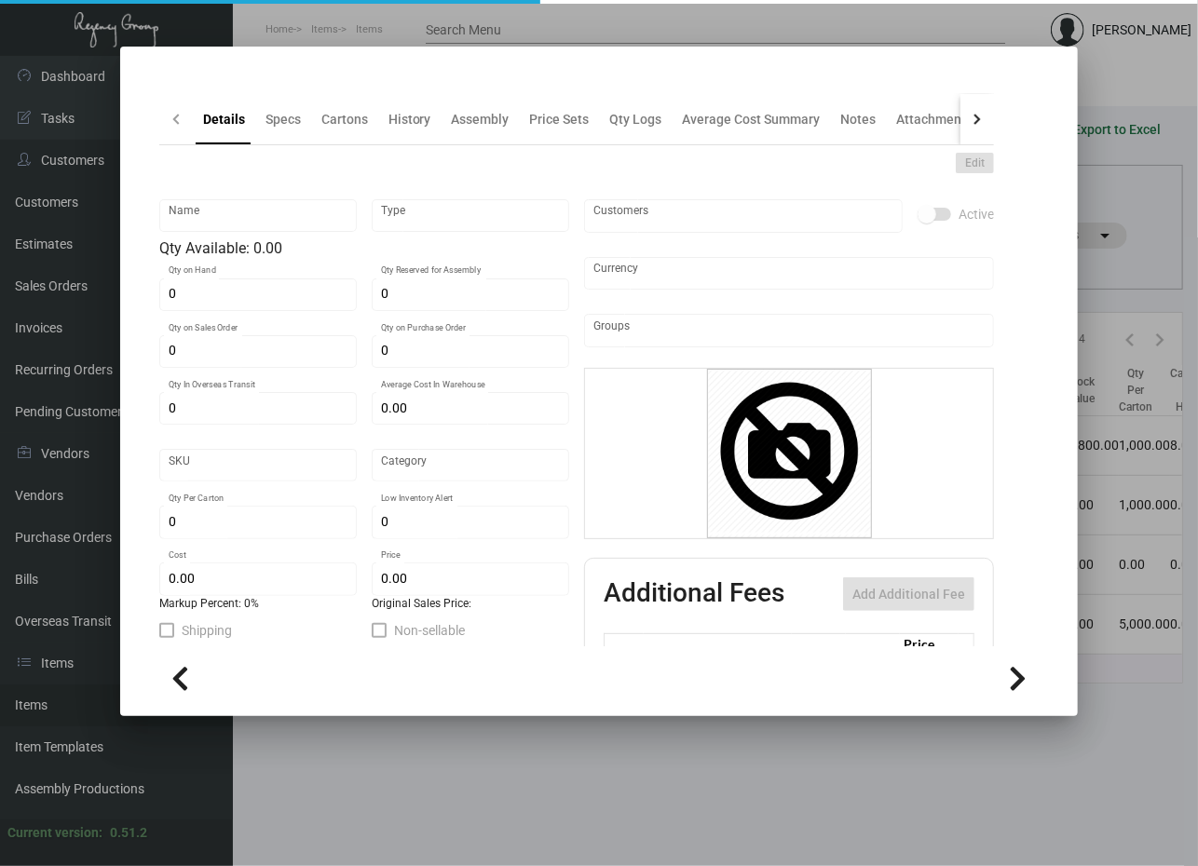
type input "Overseas"
type input "1,000"
type input "$ 0.16"
type input "$ 0.35"
checkbox input "true"
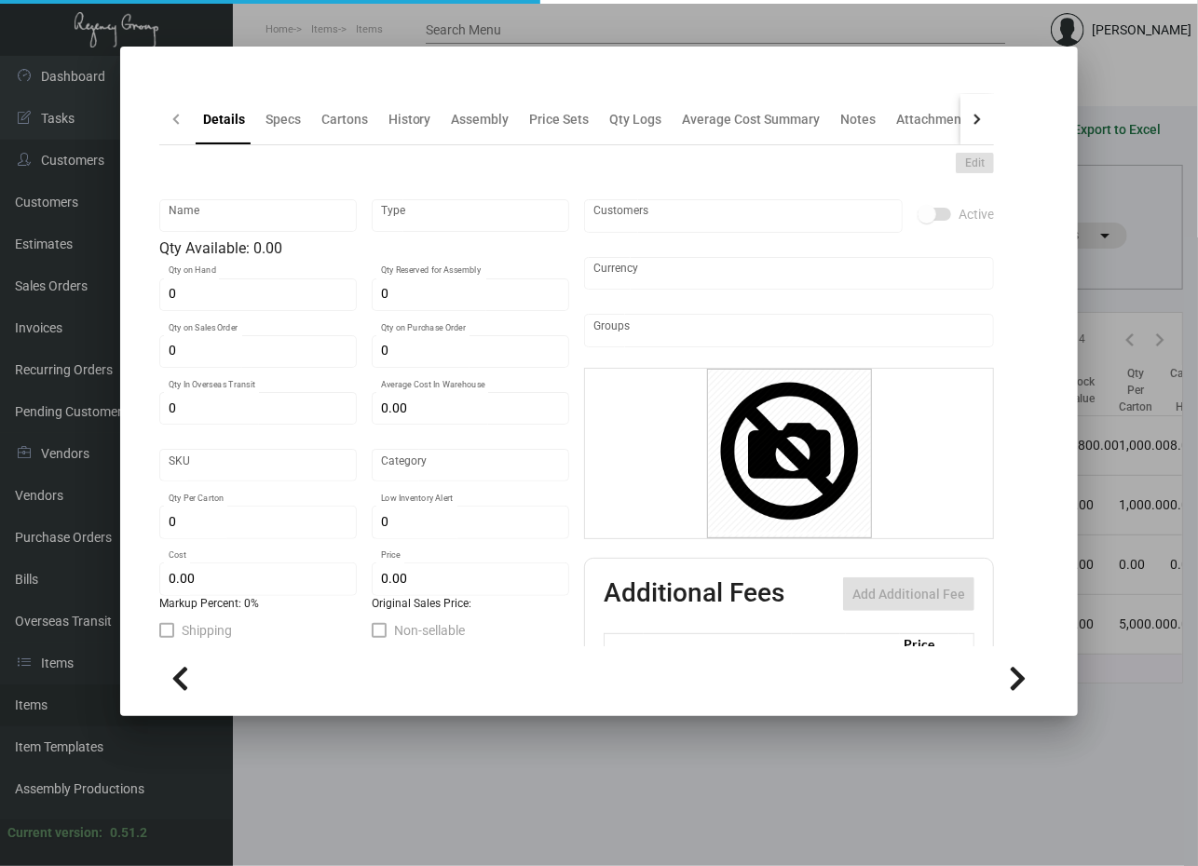
checkbox input "true"
type input "United States Dollar $"
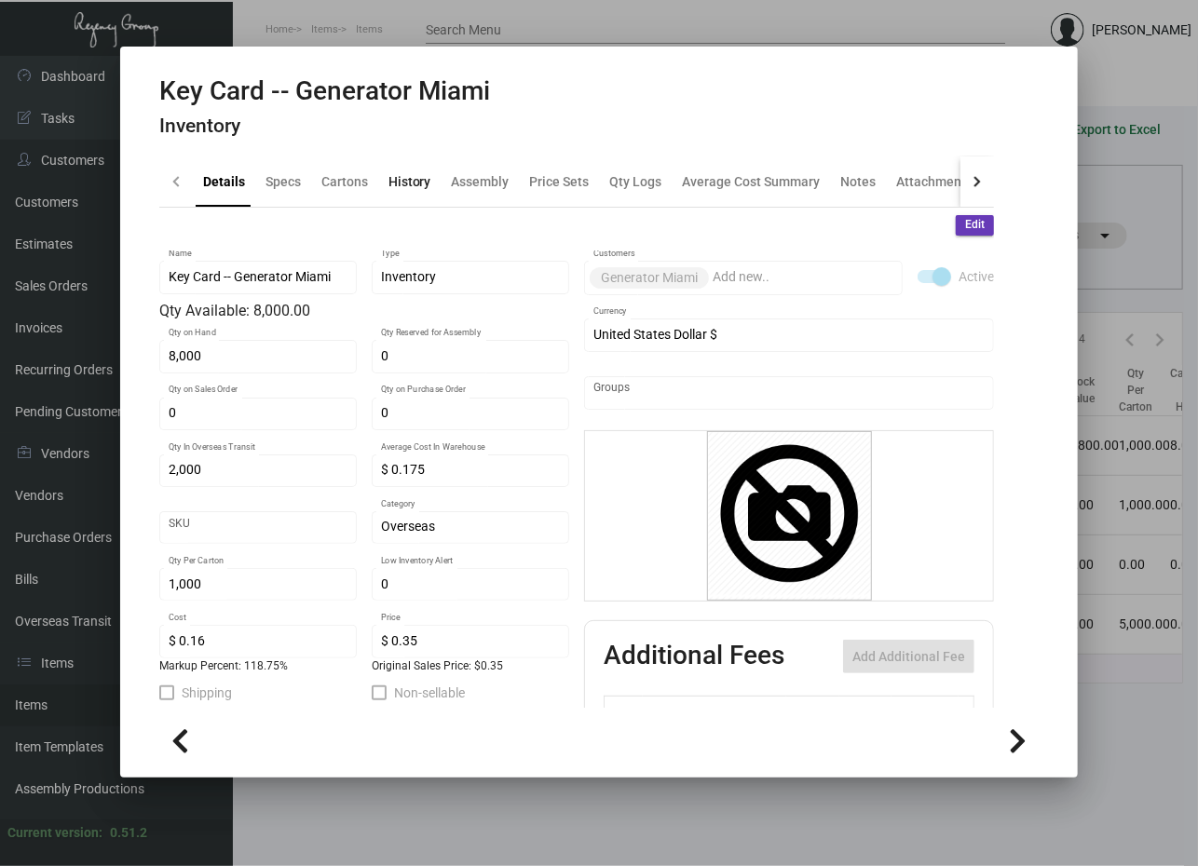
click at [397, 169] on div "History" at bounding box center [410, 181] width 58 height 45
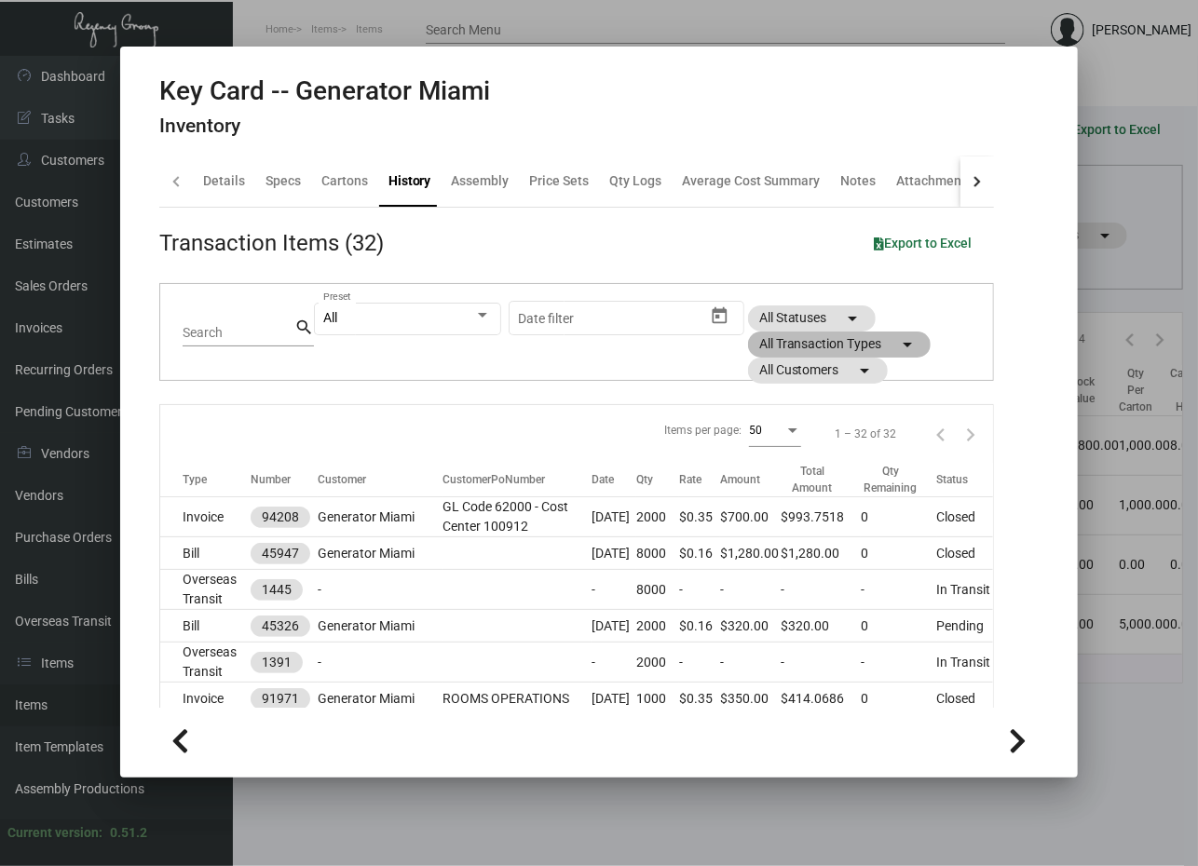
click at [880, 347] on mat-chip "All Transaction Types arrow_drop_down" at bounding box center [839, 345] width 183 height 26
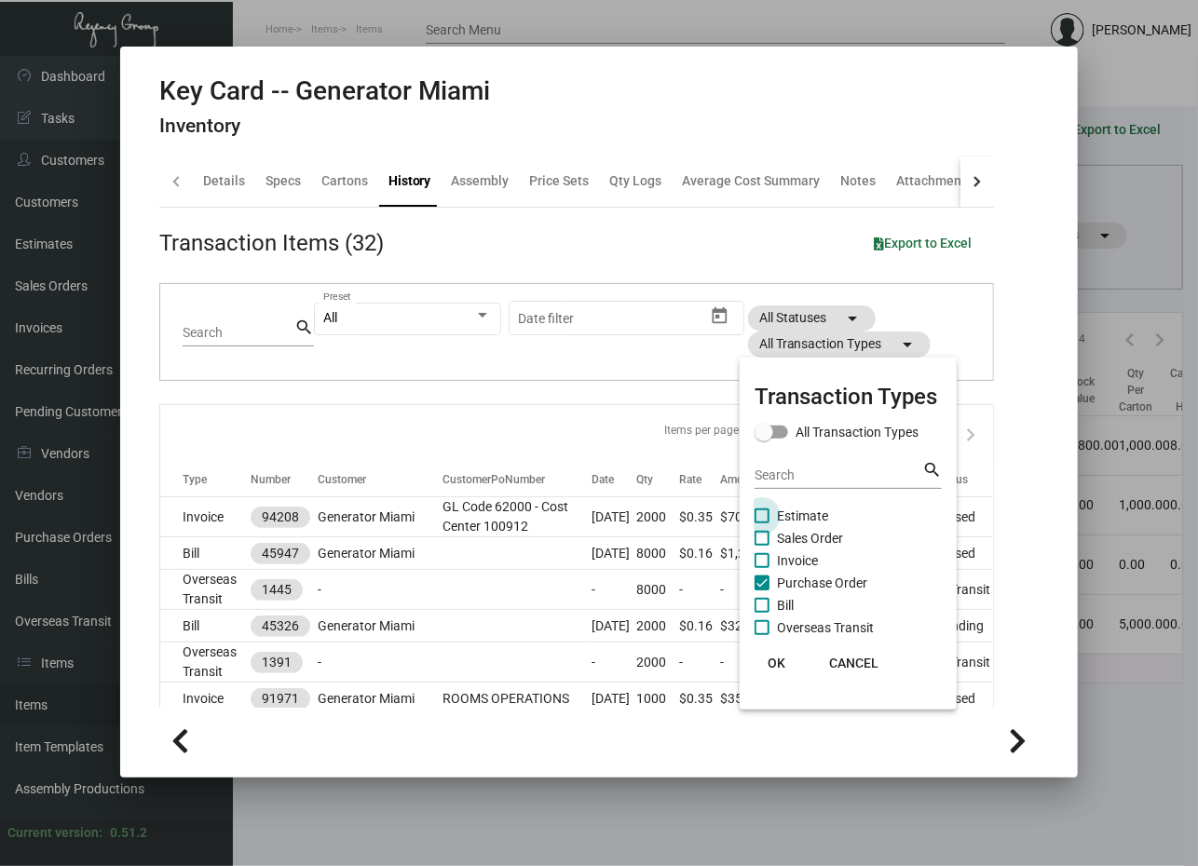
click at [810, 516] on span "Estimate" at bounding box center [802, 516] width 51 height 22
click at [762, 523] on input "Estimate" at bounding box center [761, 523] width 1 height 1
checkbox input "true"
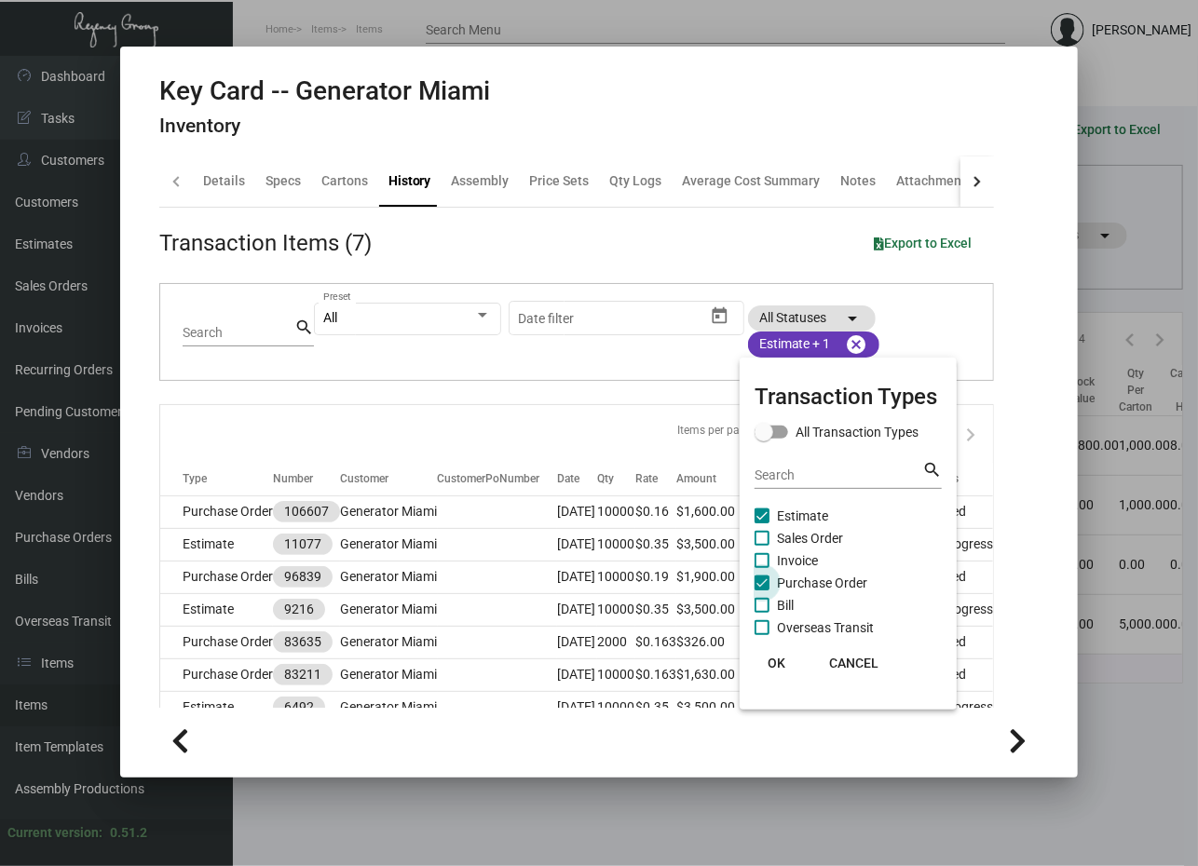
click at [821, 582] on span "Purchase Order" at bounding box center [822, 583] width 90 height 22
click at [762, 590] on input "Purchase Order" at bounding box center [761, 590] width 1 height 1
click at [821, 582] on span "Purchase Order" at bounding box center [822, 583] width 90 height 22
click at [762, 590] on input "Purchase Order" at bounding box center [761, 590] width 1 height 1
checkbox input "true"
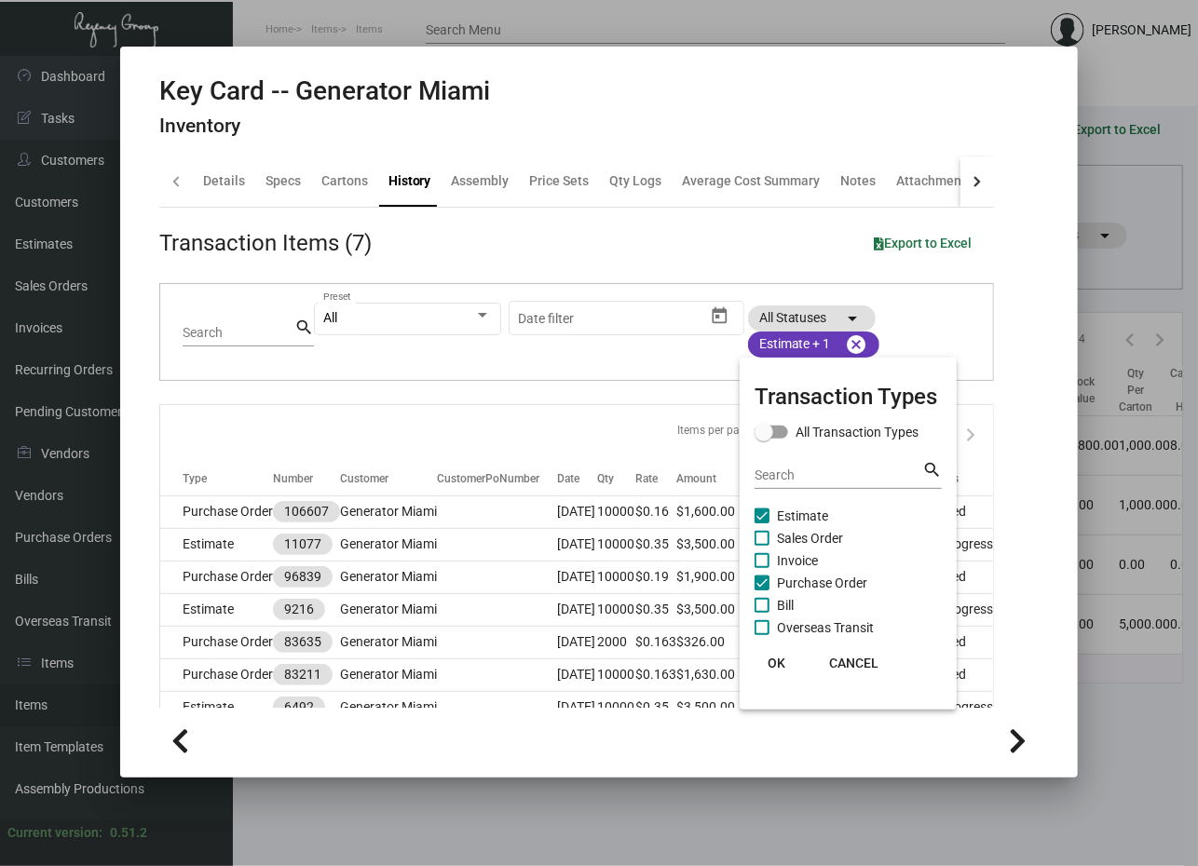
click at [773, 664] on span "OK" at bounding box center [777, 663] width 18 height 15
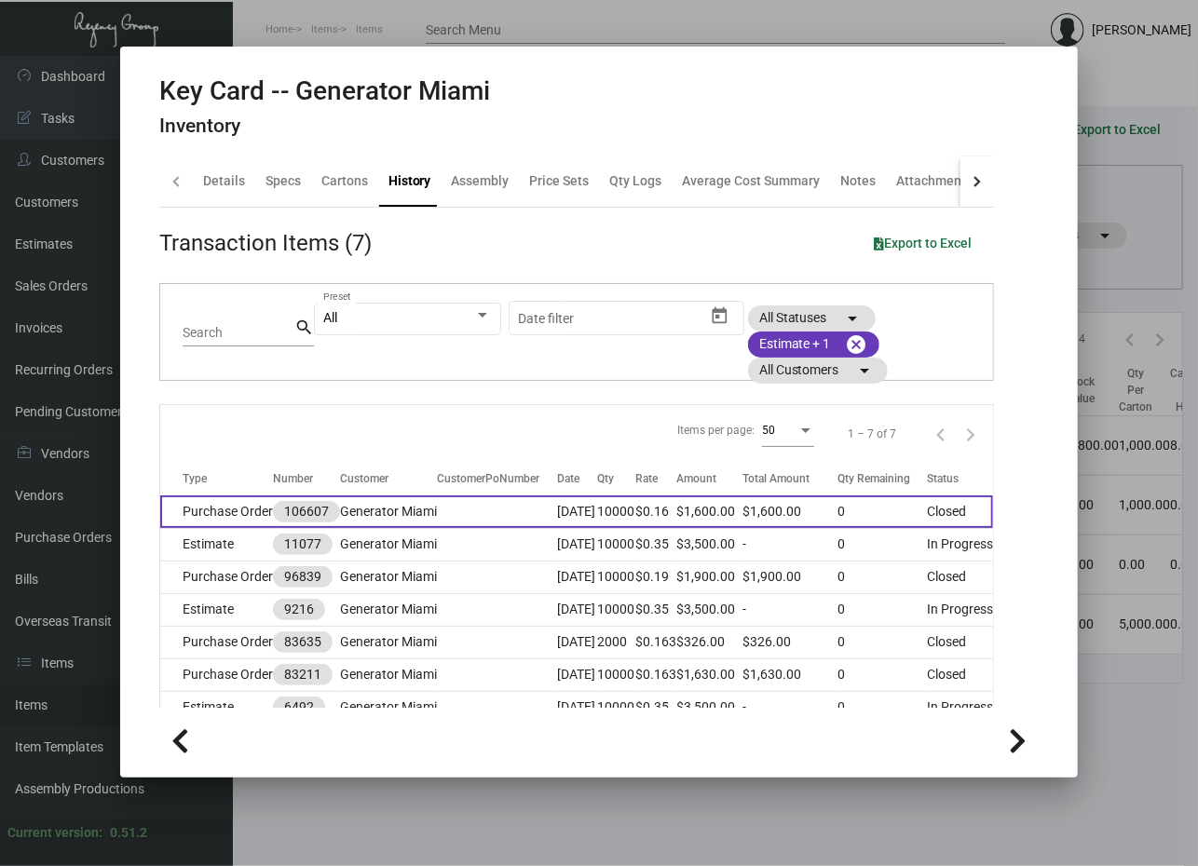
click at [190, 504] on td "Purchase Order" at bounding box center [216, 511] width 113 height 33
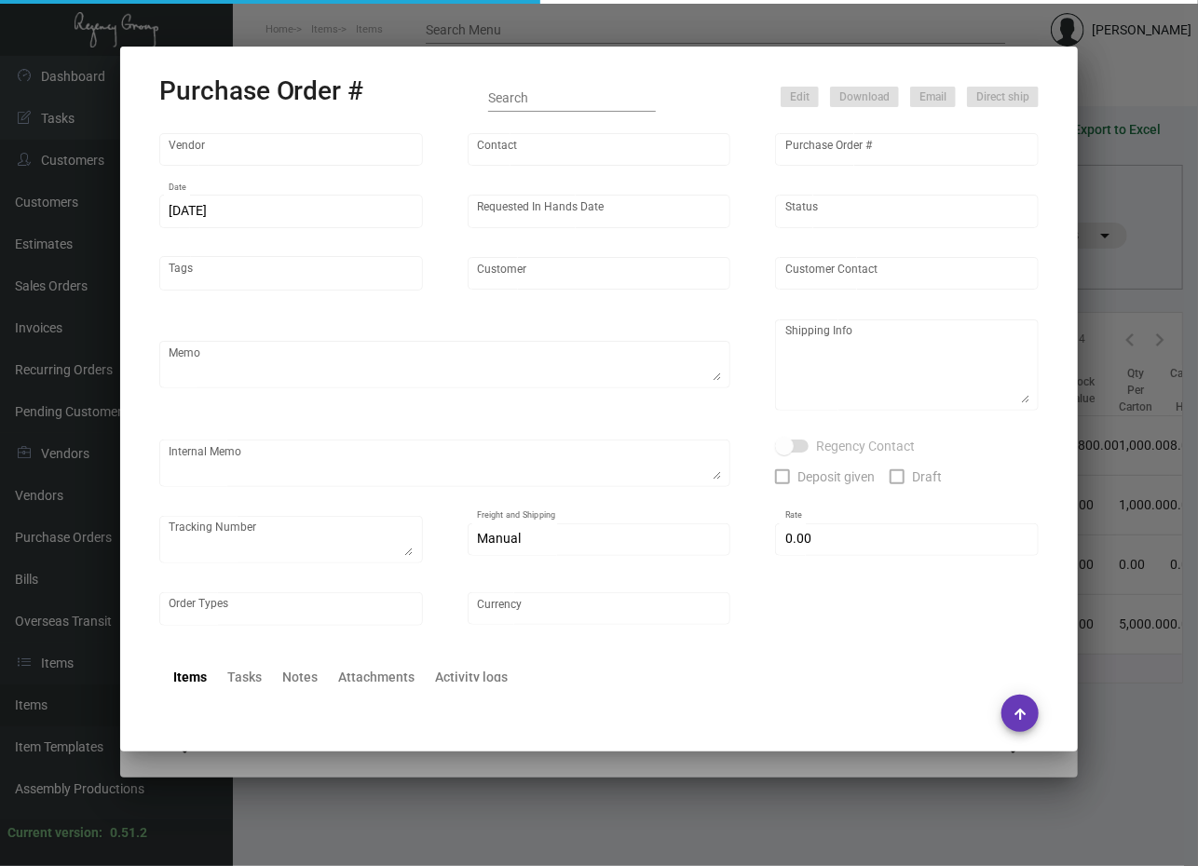
type input "CHENGDU MIND IOT TECHNOLOGY"
type input "[PERSON_NAME]"
type input "106607"
type input "[DATE]"
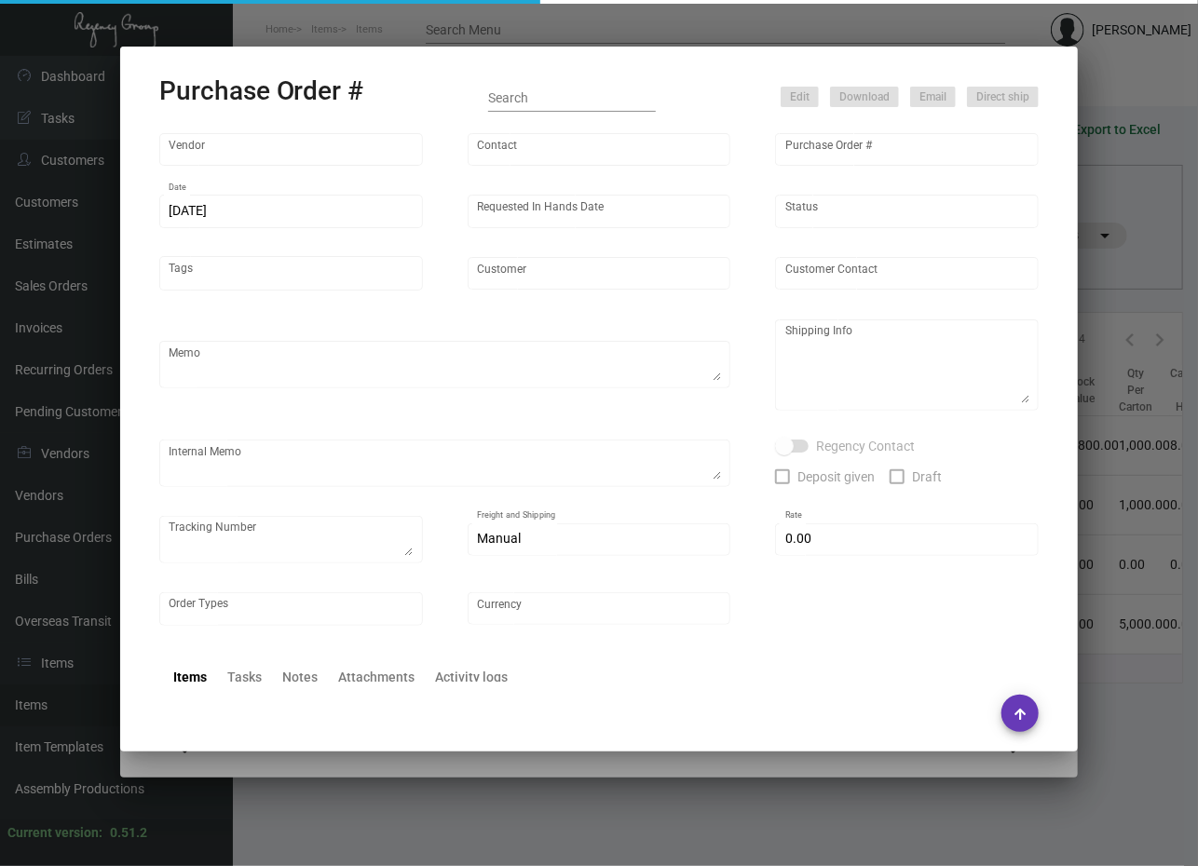
type input "Generator Miami"
type textarea "Please ship 2k by air and the rest by boat - all to our NJ warehouse."
type textarea "Regency Group NJ - [PERSON_NAME] [STREET_ADDRESS]"
checkbox input "true"
type input "$ 0.00"
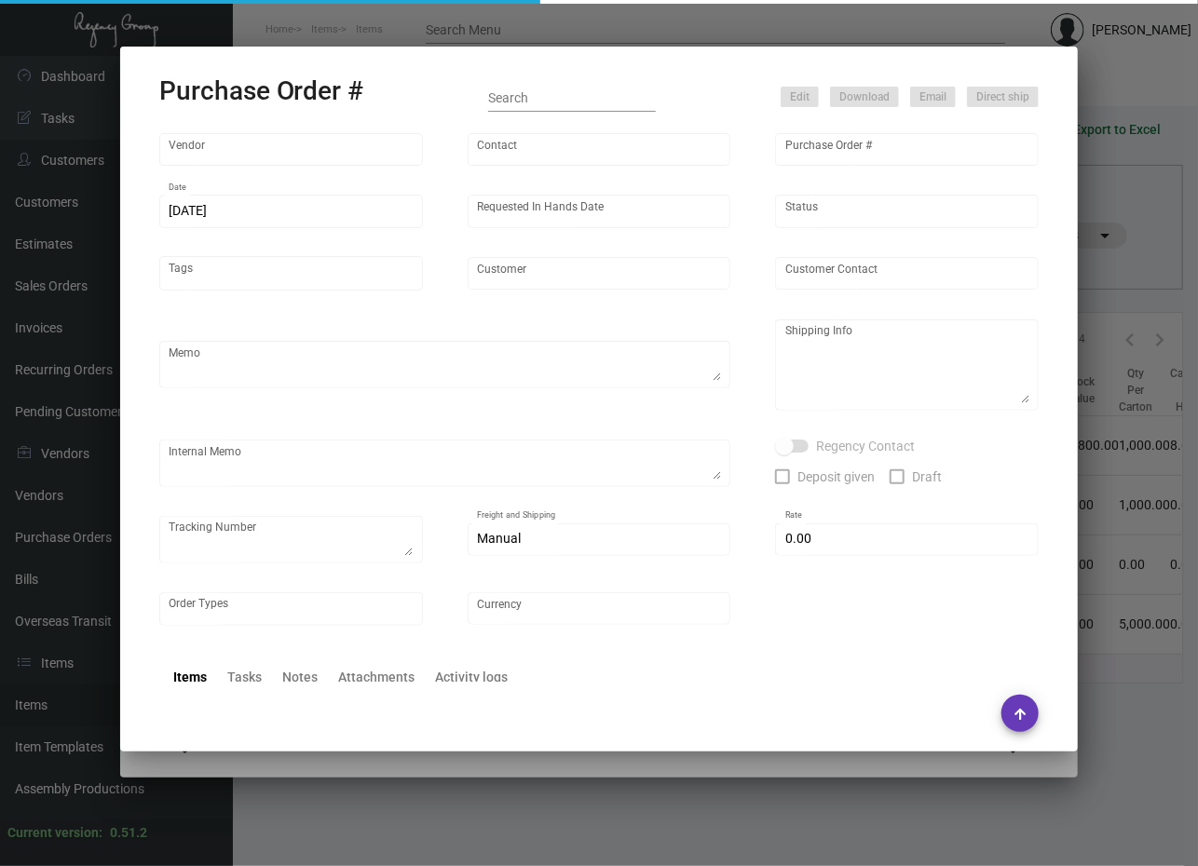
type input "United States Dollar $"
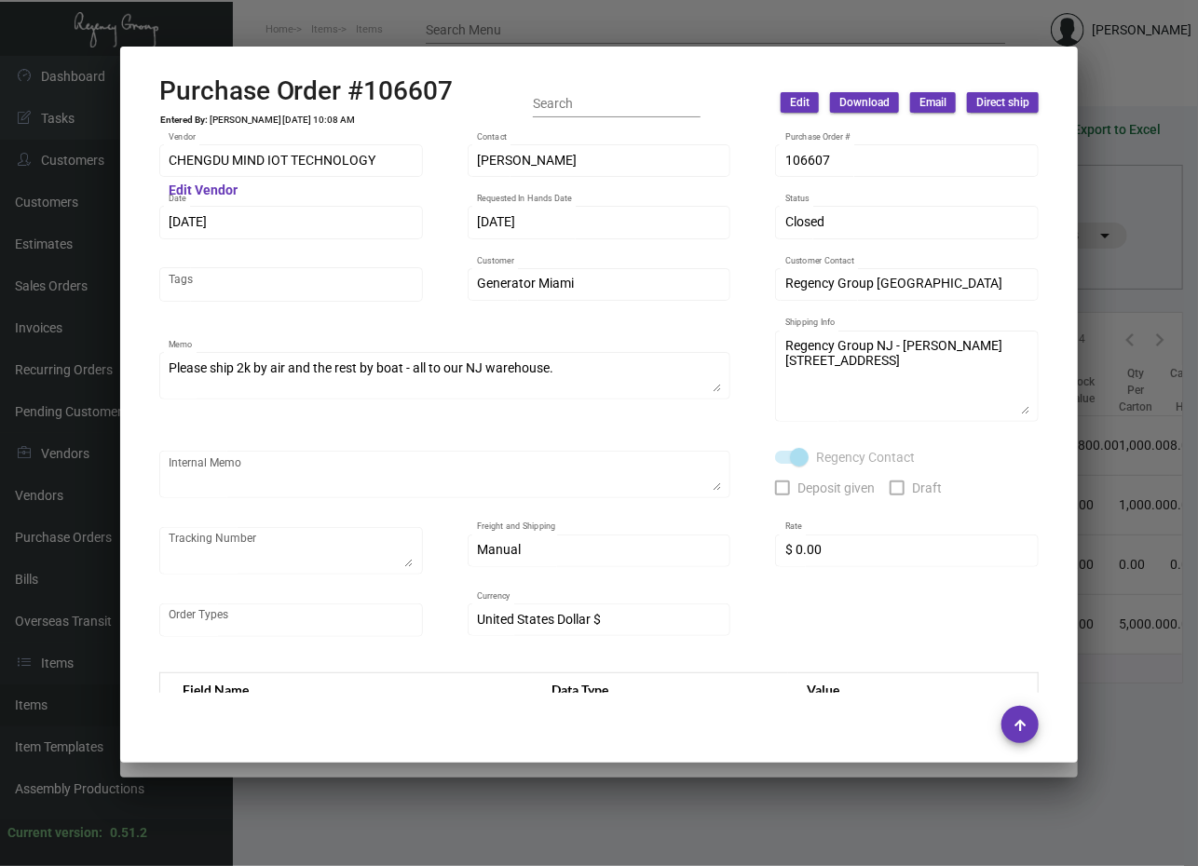
click at [398, 96] on h2 "Purchase Order #106607" at bounding box center [306, 91] width 294 height 32
copy h2 "106607"
click at [728, 58] on mat-dialog-container "Purchase Order #106607 Entered By: [PERSON_NAME] [DATE] 10:08 AM Search Edit Do…" at bounding box center [599, 405] width 958 height 716
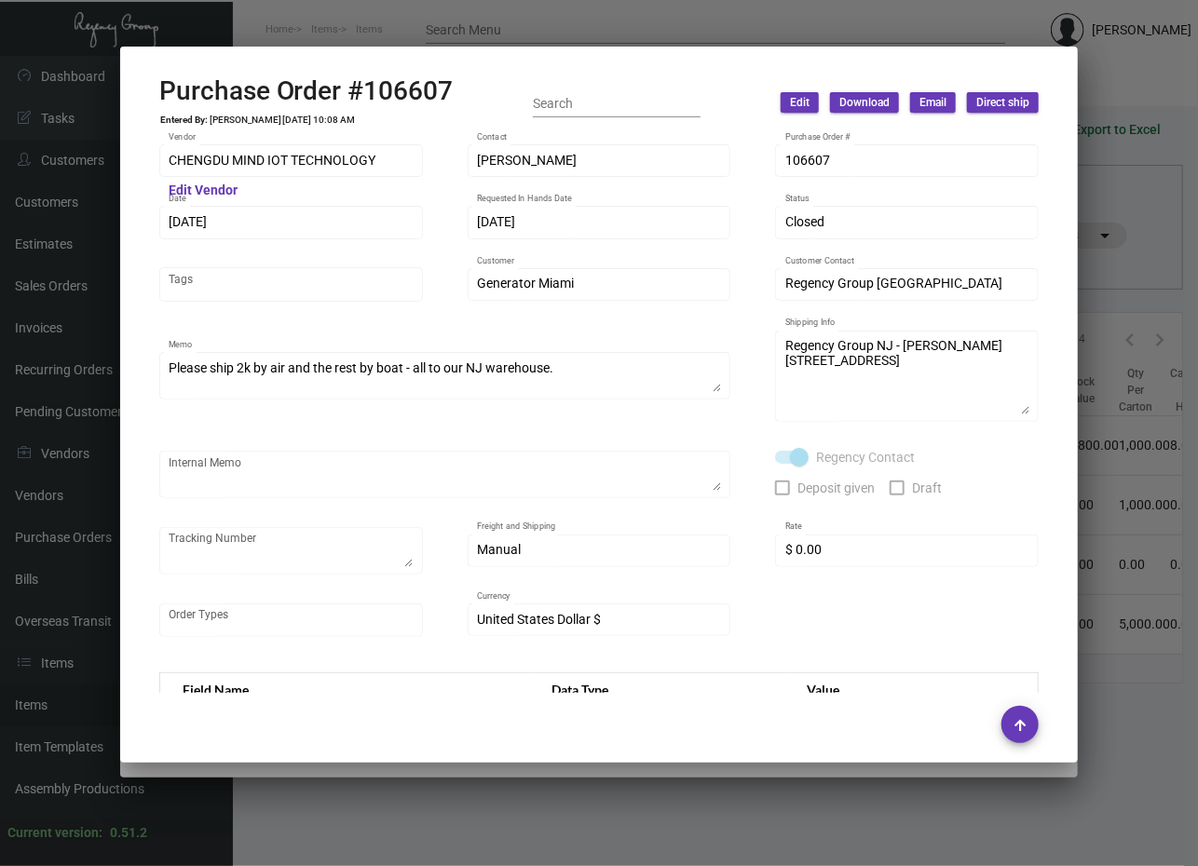
click at [326, 121] on td "[PERSON_NAME] [DATE] 10:08 AM" at bounding box center [283, 120] width 148 height 11
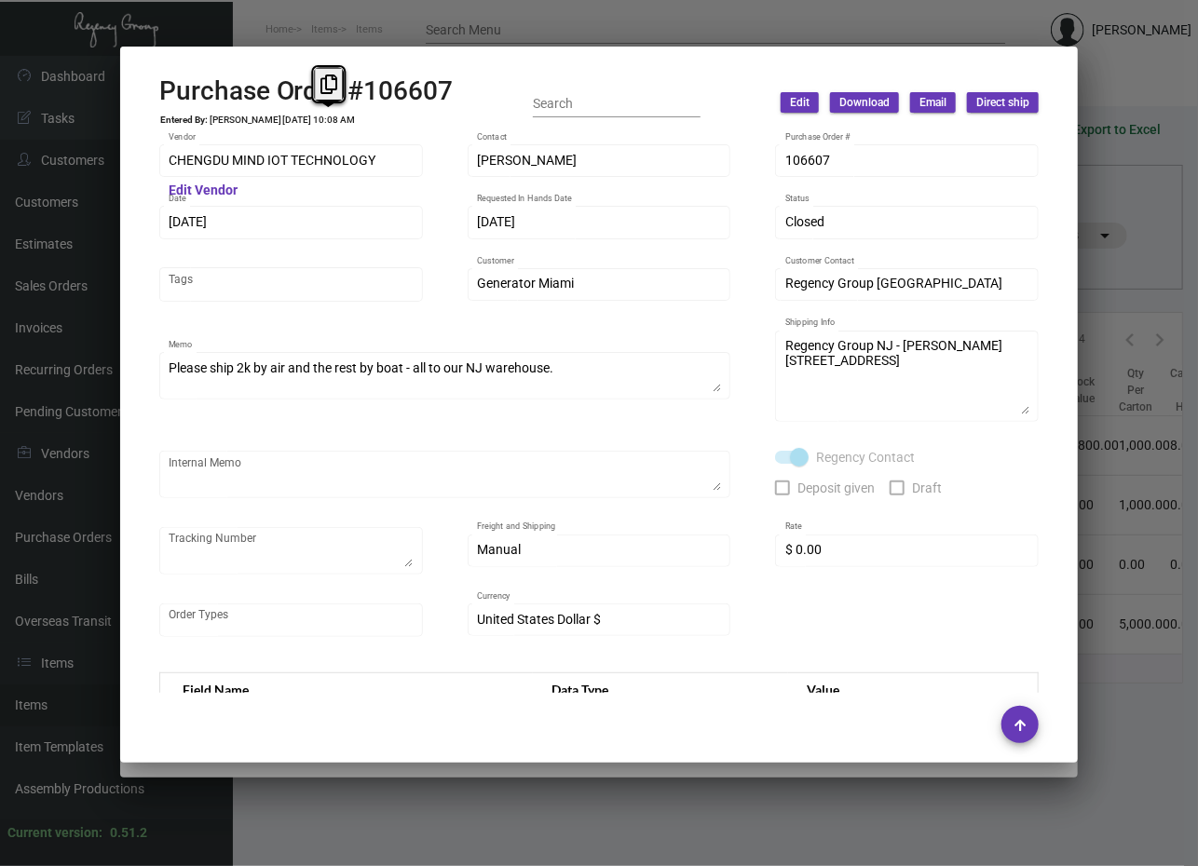
click at [326, 121] on td "[PERSON_NAME] [DATE] 10:08 AM" at bounding box center [283, 120] width 148 height 11
copy td "[PERSON_NAME] [DATE] 10:08 AM"
click at [607, 315] on div "Generator Miami Customer" at bounding box center [599, 293] width 264 height 50
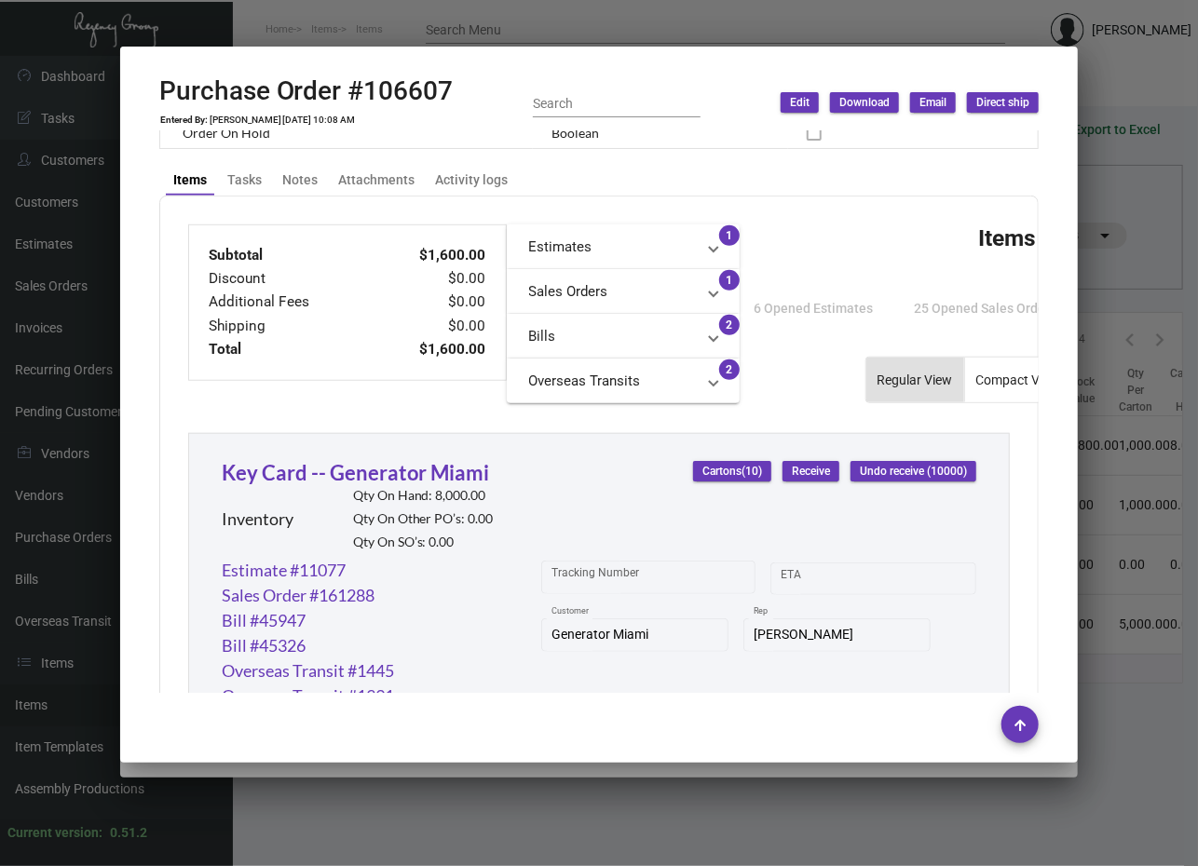
scroll to position [1060, 0]
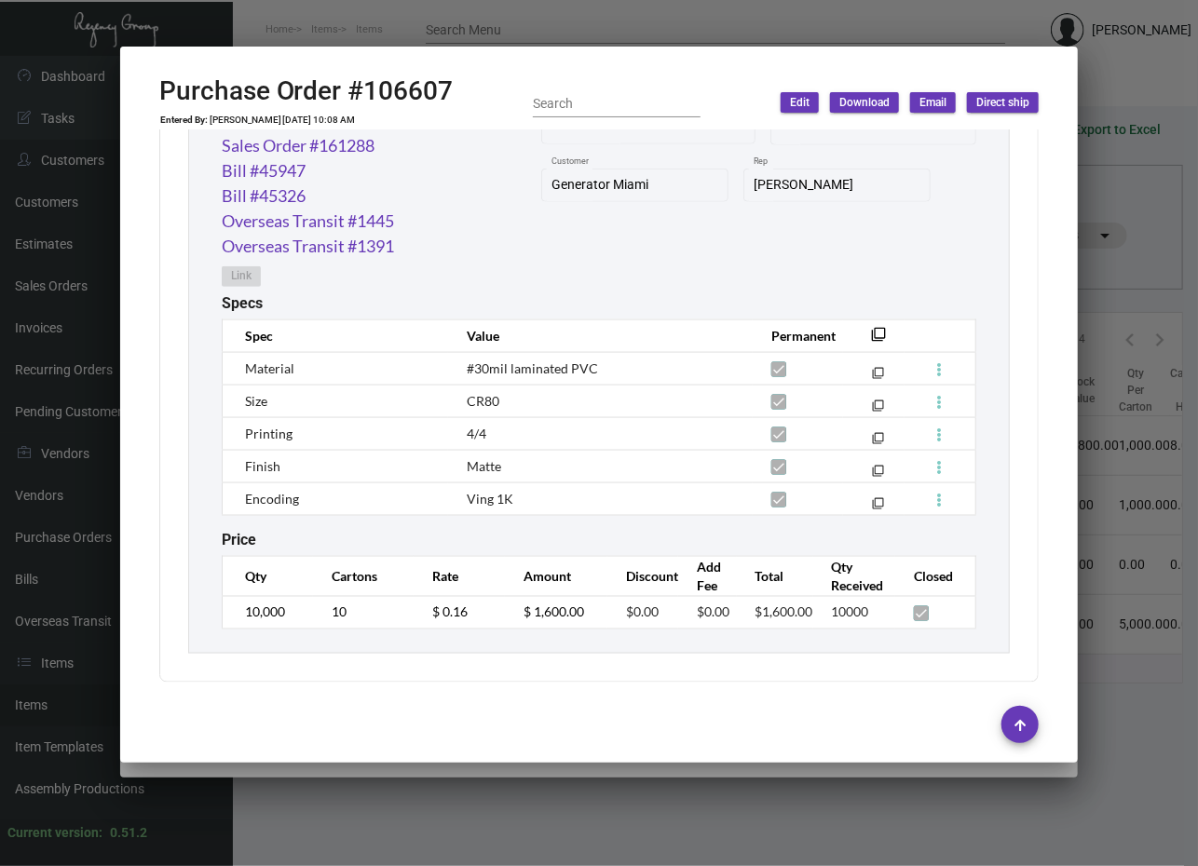
click at [627, 238] on div "Tracking Number Start date – ETA Generator Miami Customer [PERSON_NAME] Rep" at bounding box center [758, 201] width 435 height 186
click at [871, 332] on mat-icon "filter_none" at bounding box center [878, 339] width 15 height 15
click at [705, 34] on div at bounding box center [599, 433] width 1198 height 866
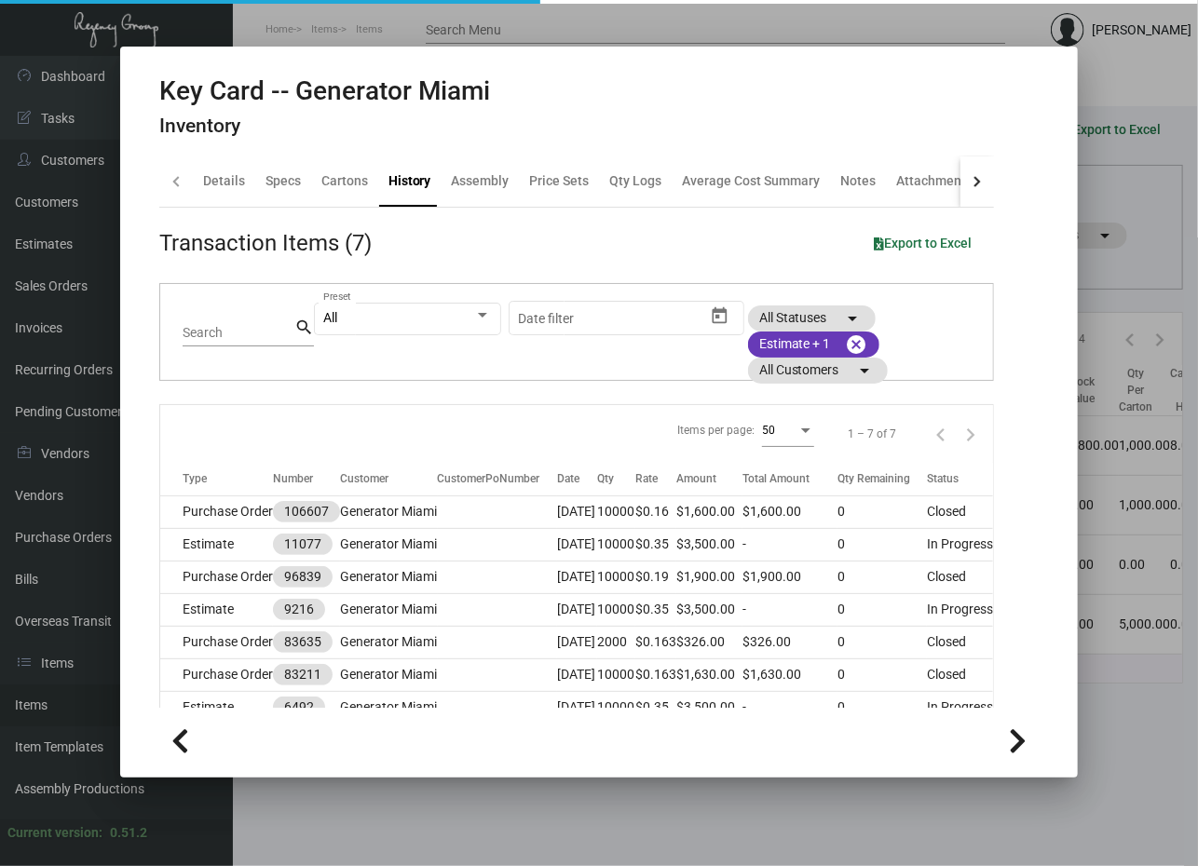
click at [428, 87] on h2 "Key Card -- Generator Miami" at bounding box center [325, 91] width 332 height 32
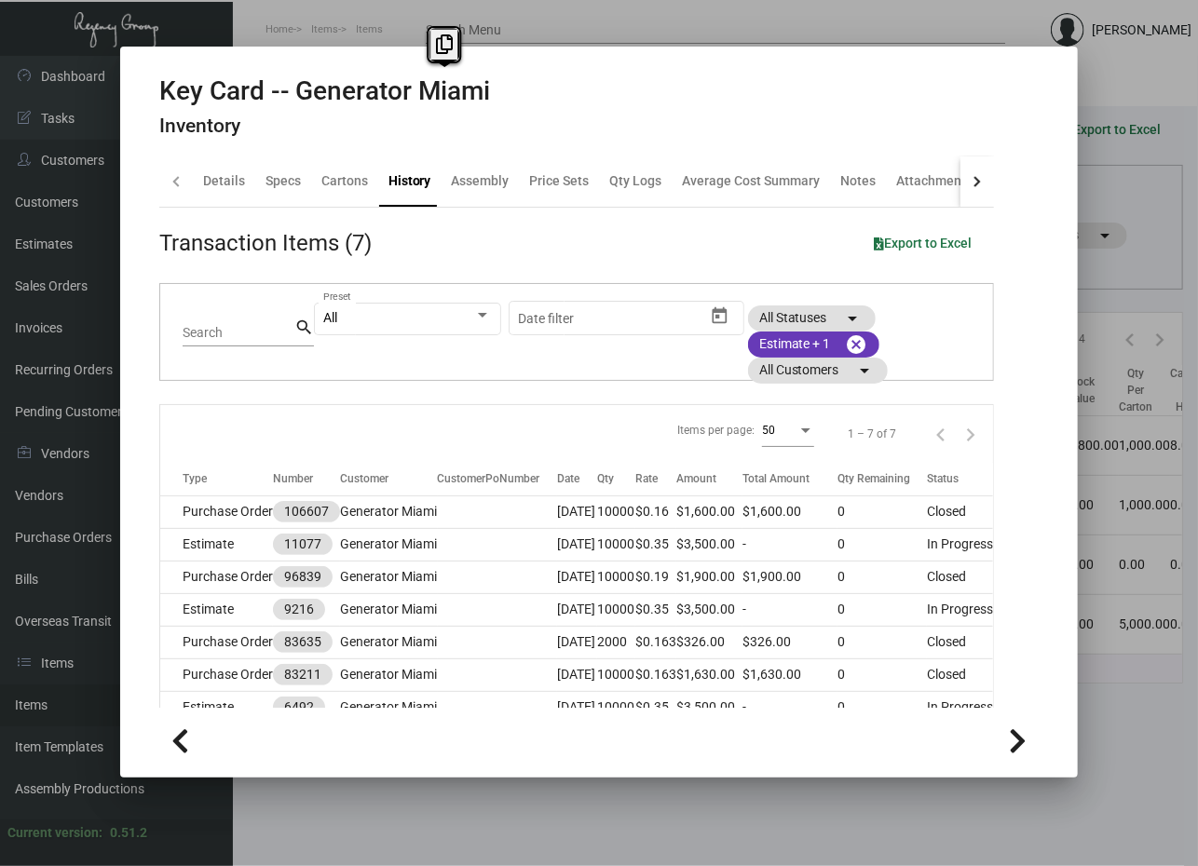
copy h2 "Key Card -- Generator Miami"
click at [806, 30] on div at bounding box center [599, 433] width 1198 height 866
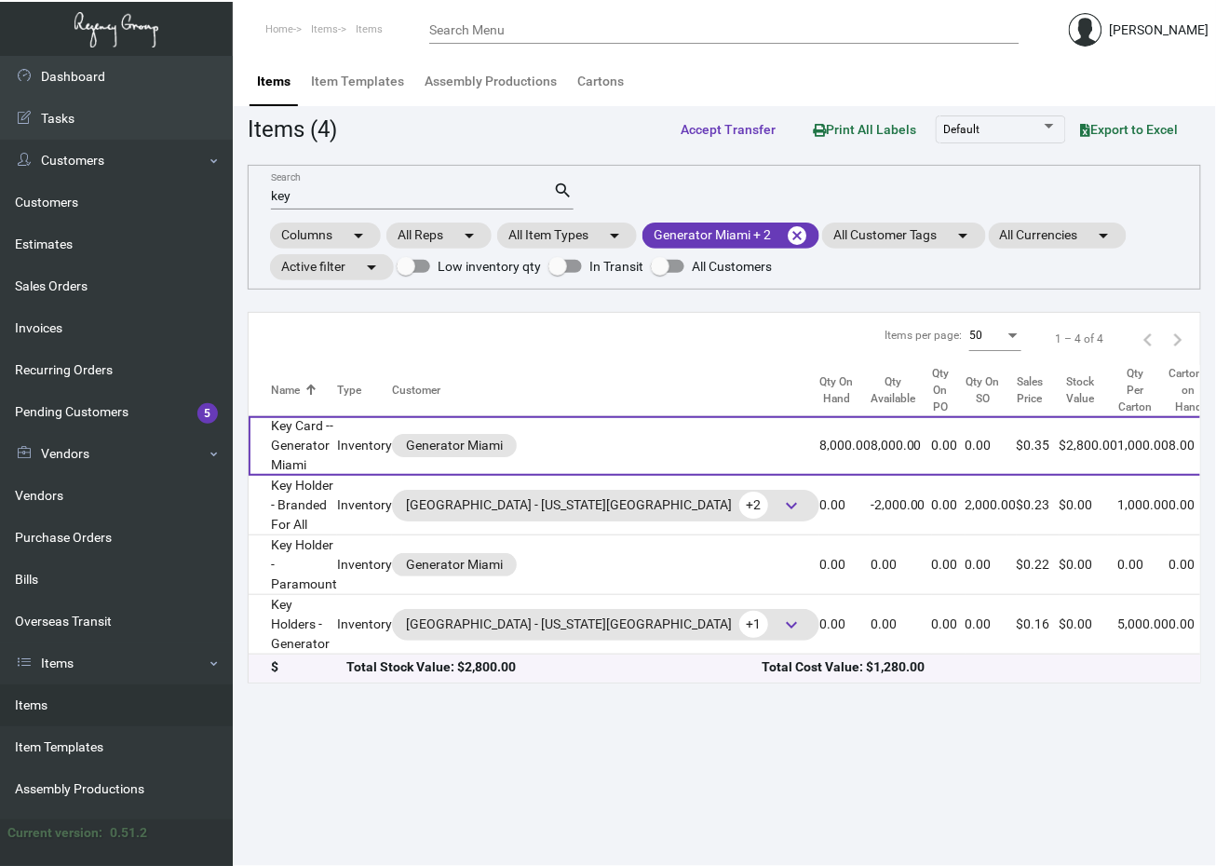
click at [364, 465] on td "Inventory" at bounding box center [364, 446] width 55 height 60
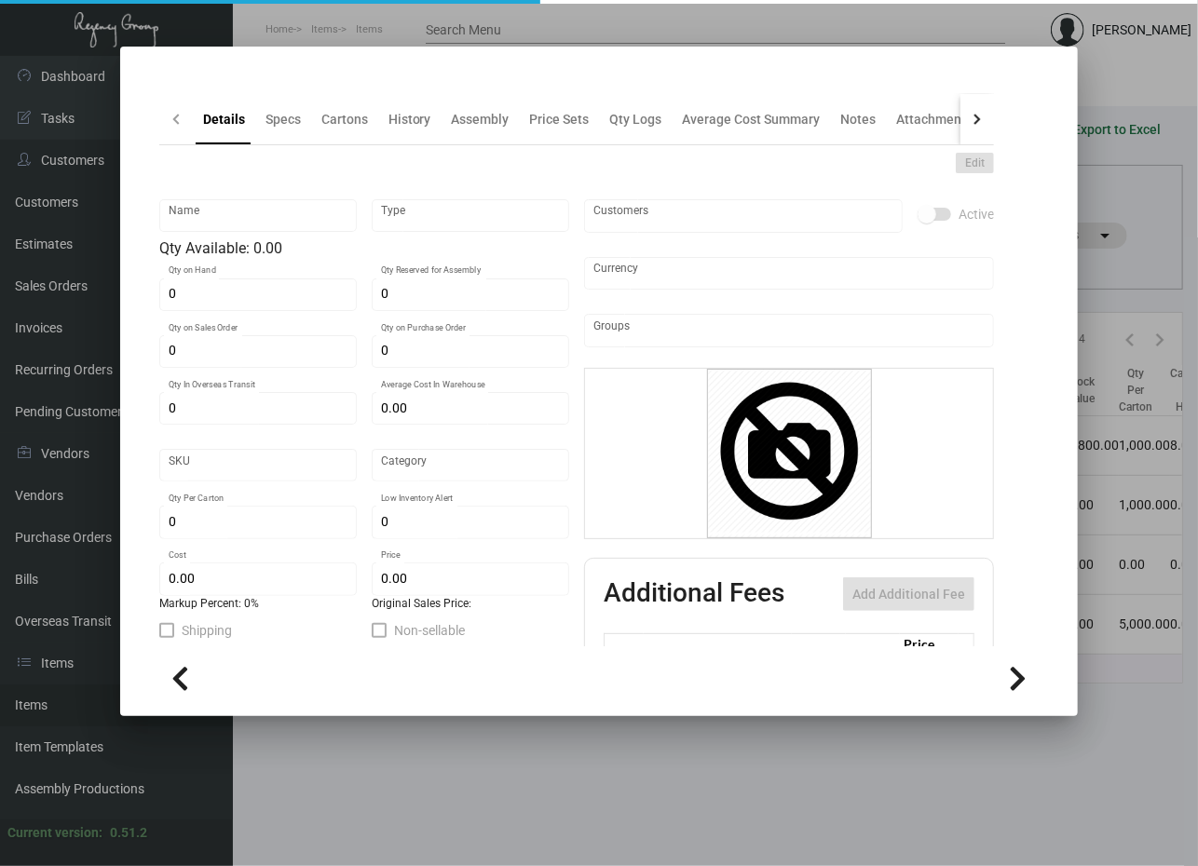
type input "Key Card -- Generator Miami"
type input "Inventory"
type input "8,000"
type input "2,000"
type input "$ 0.175"
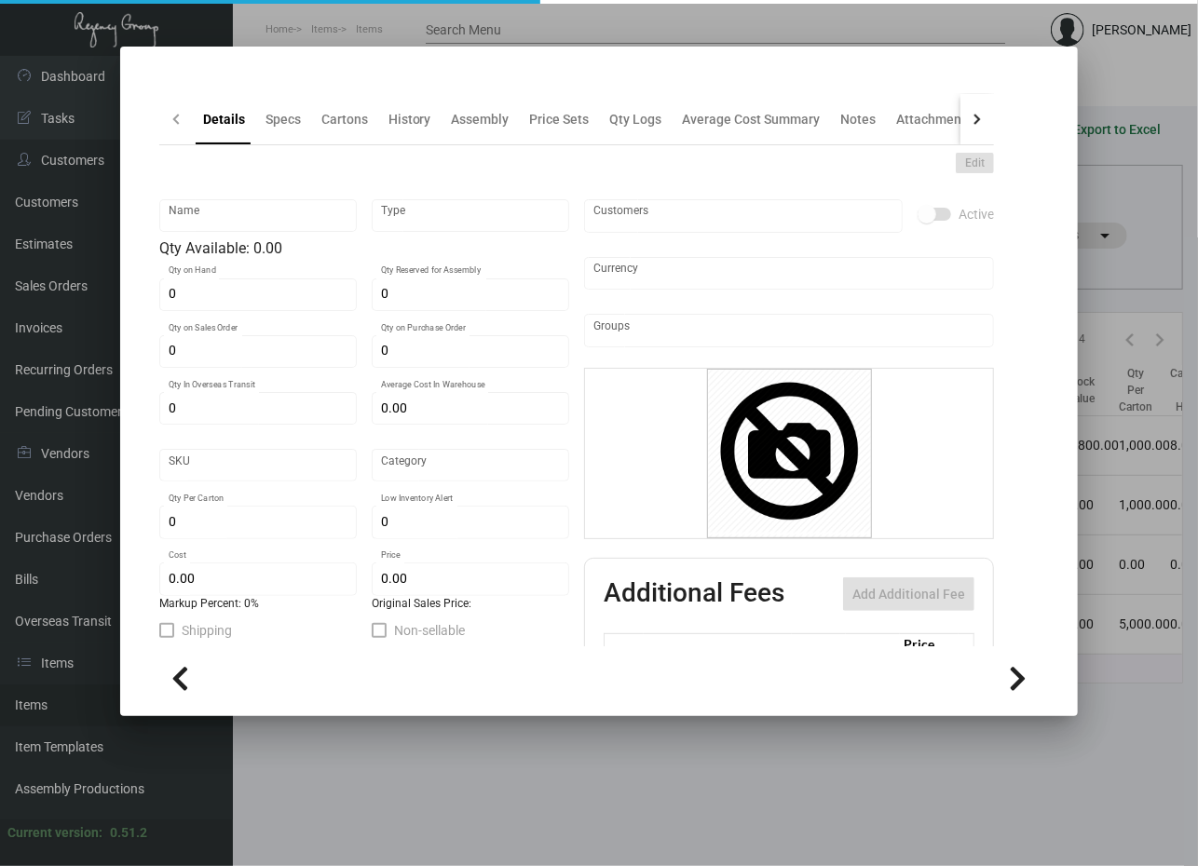
type input "Overseas"
type input "1,000"
type input "$ 0.16"
type input "$ 0.35"
checkbox input "true"
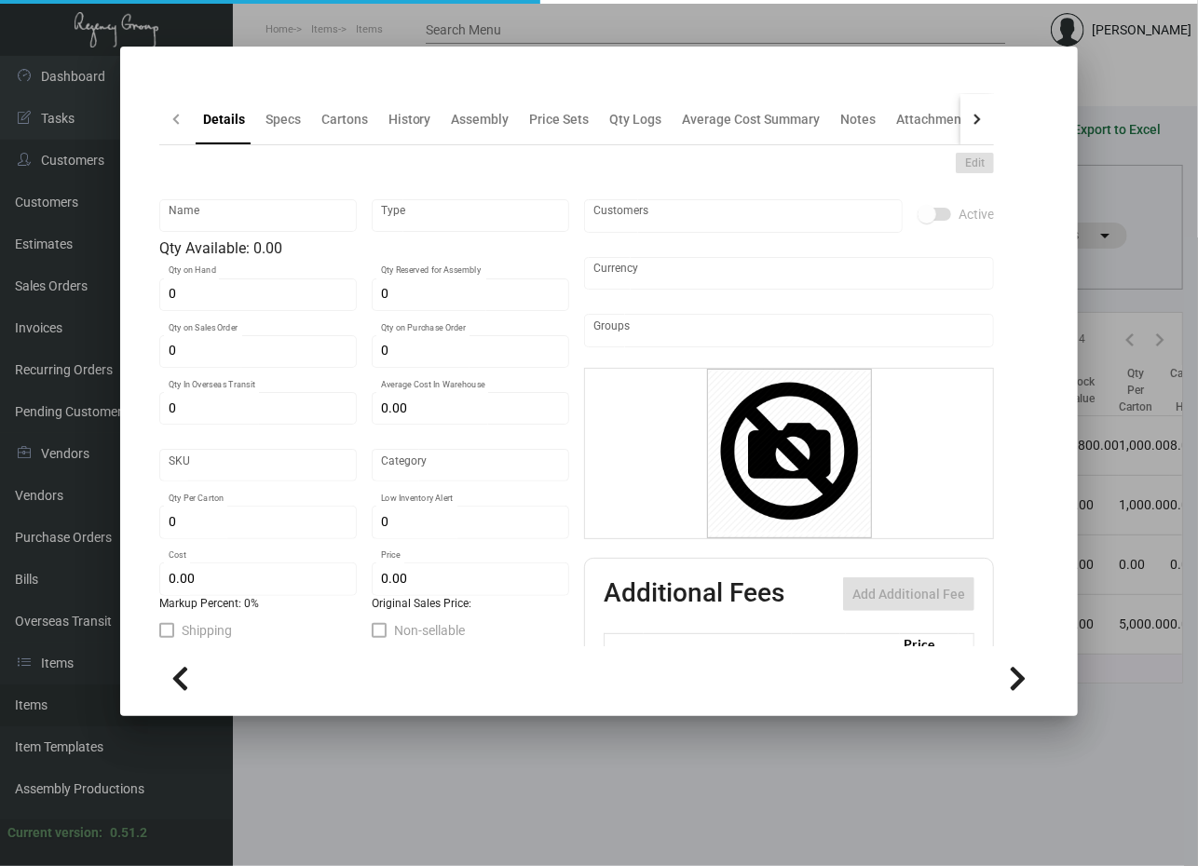
checkbox input "true"
type input "United States Dollar $"
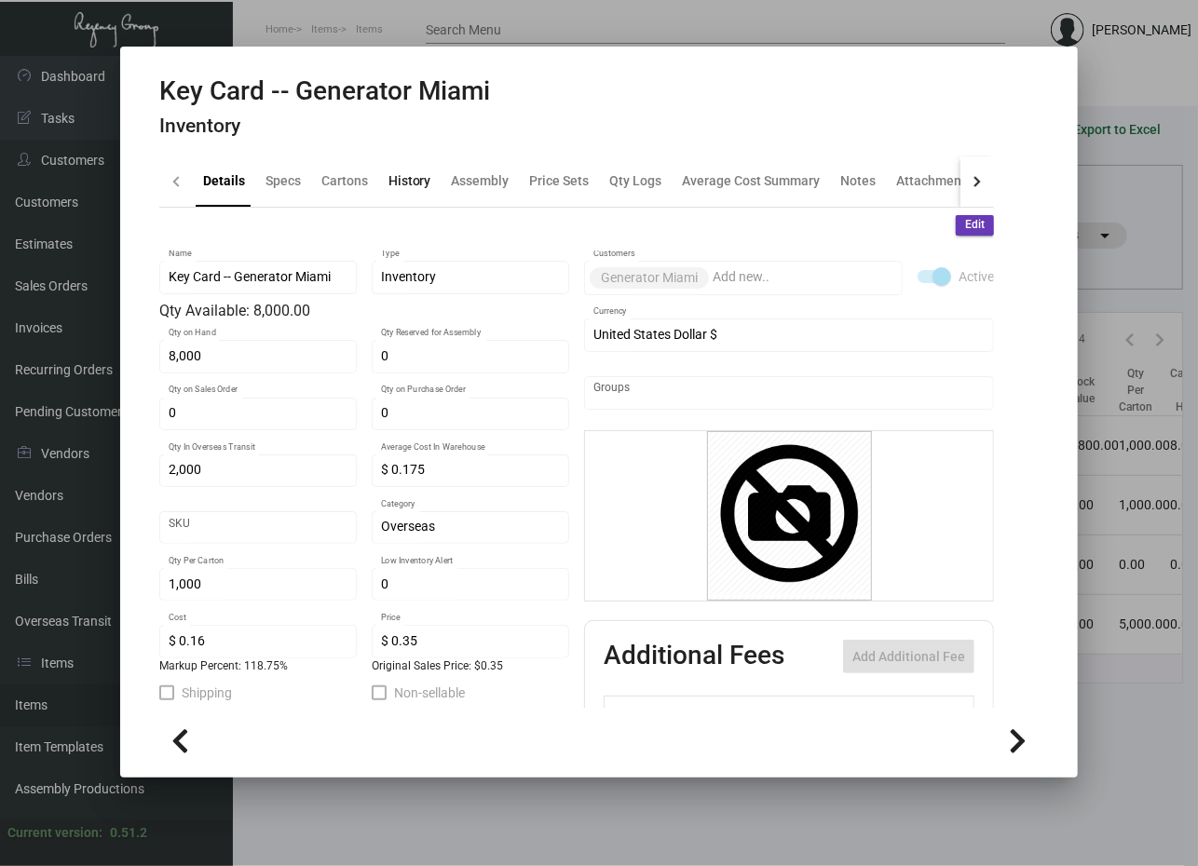
click at [402, 194] on div "History" at bounding box center [410, 181] width 58 height 45
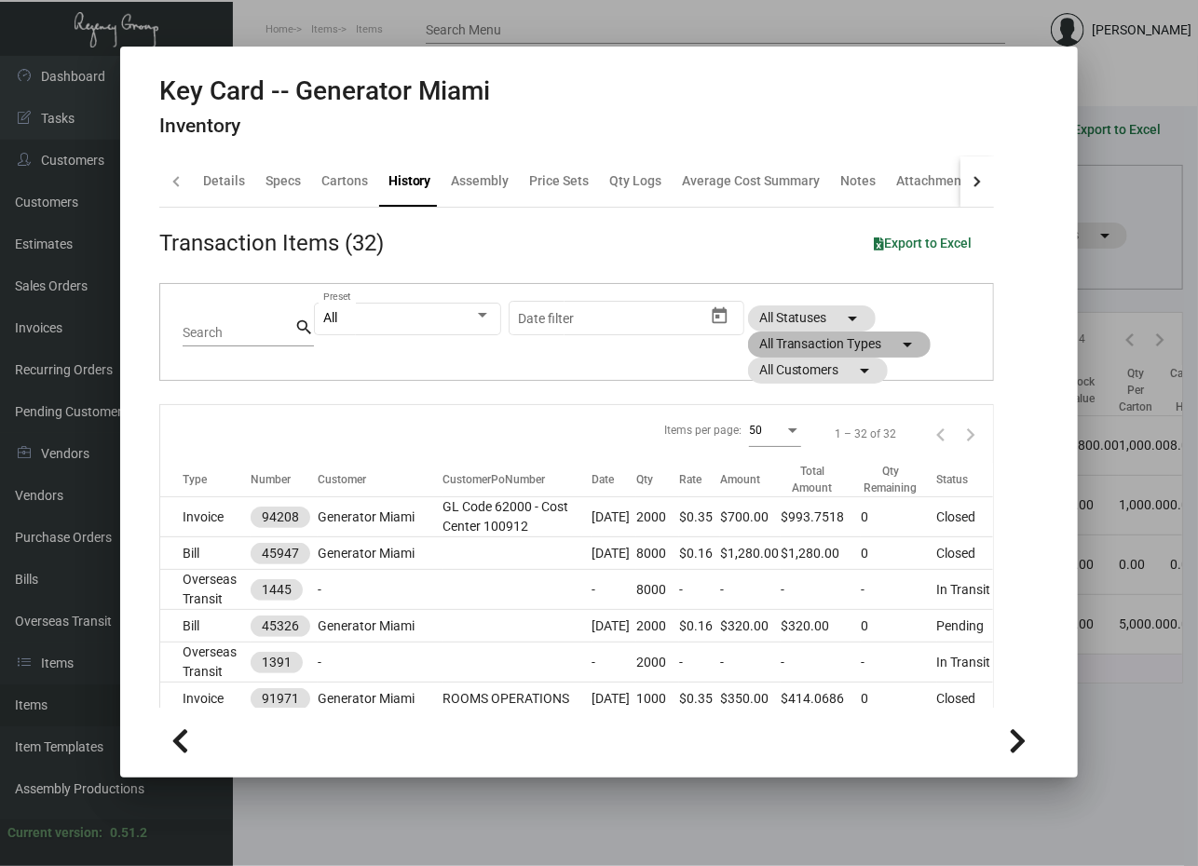
click at [913, 341] on mat-chip "All Transaction Types arrow_drop_down" at bounding box center [839, 345] width 183 height 26
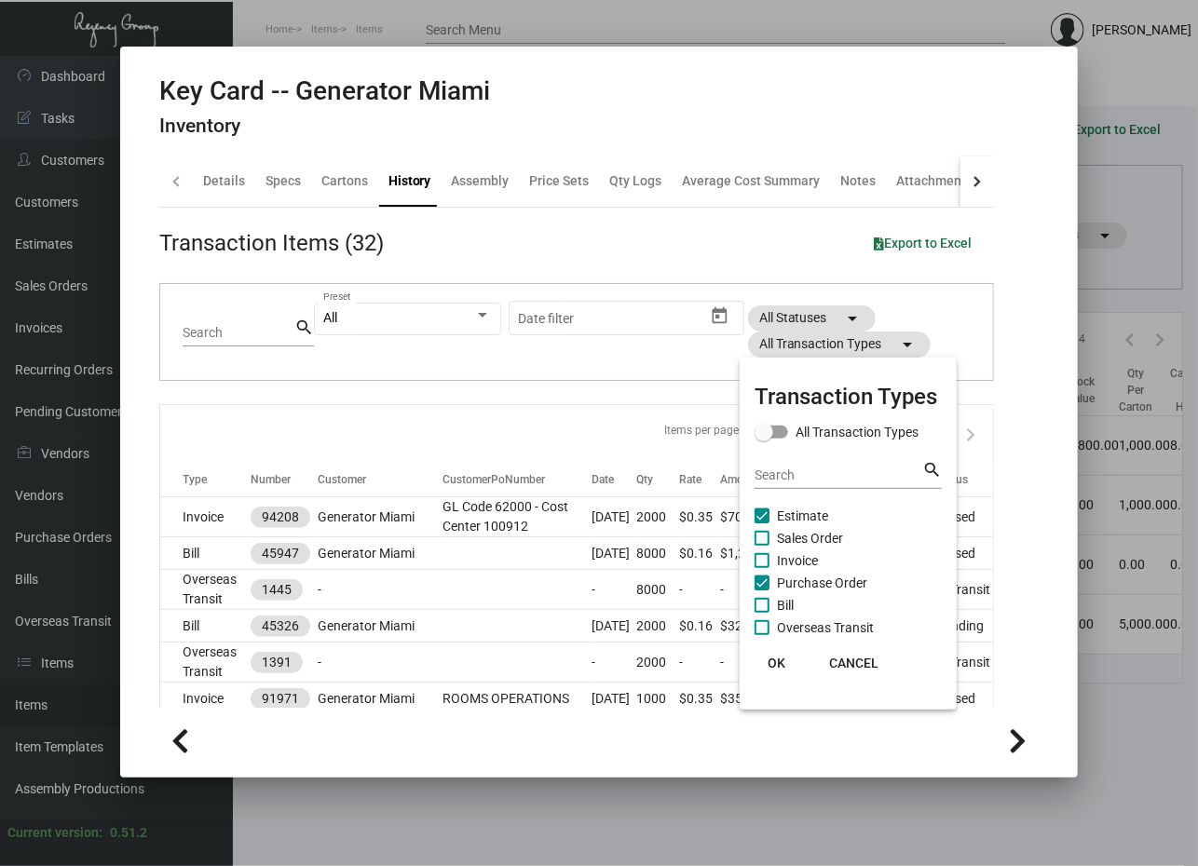
click at [809, 581] on span "Purchase Order" at bounding box center [822, 583] width 90 height 22
click at [762, 590] on input "Purchase Order" at bounding box center [761, 590] width 1 height 1
checkbox input "false"
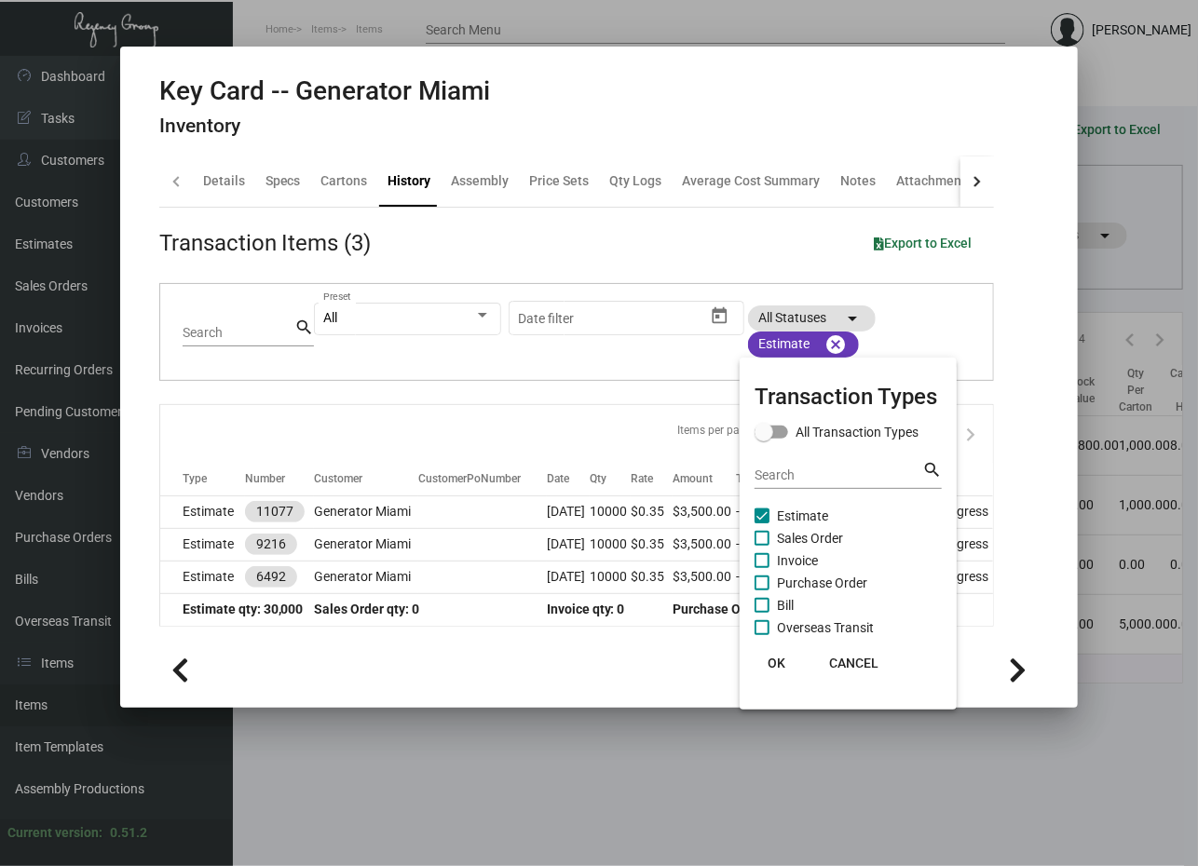
click at [192, 494] on div at bounding box center [599, 433] width 1198 height 866
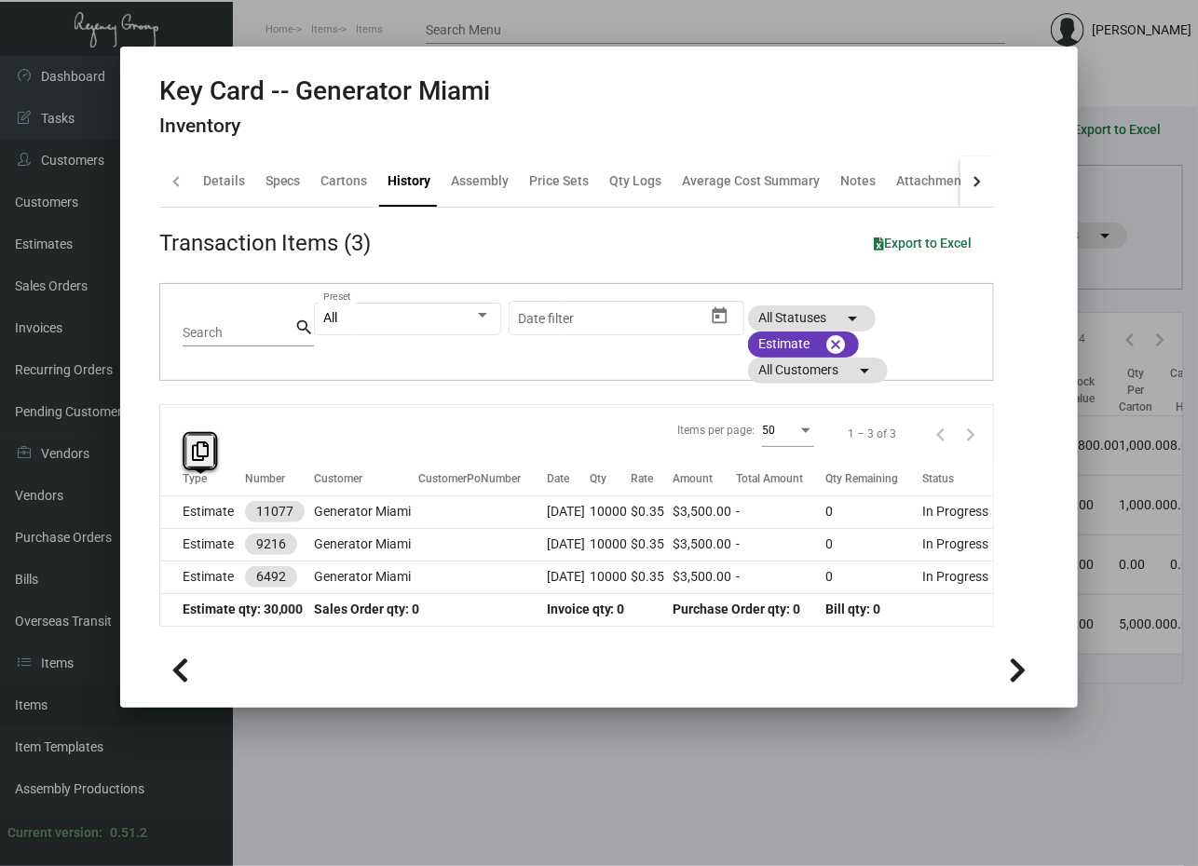
click at [192, 495] on td "Estimate" at bounding box center [202, 511] width 85 height 33
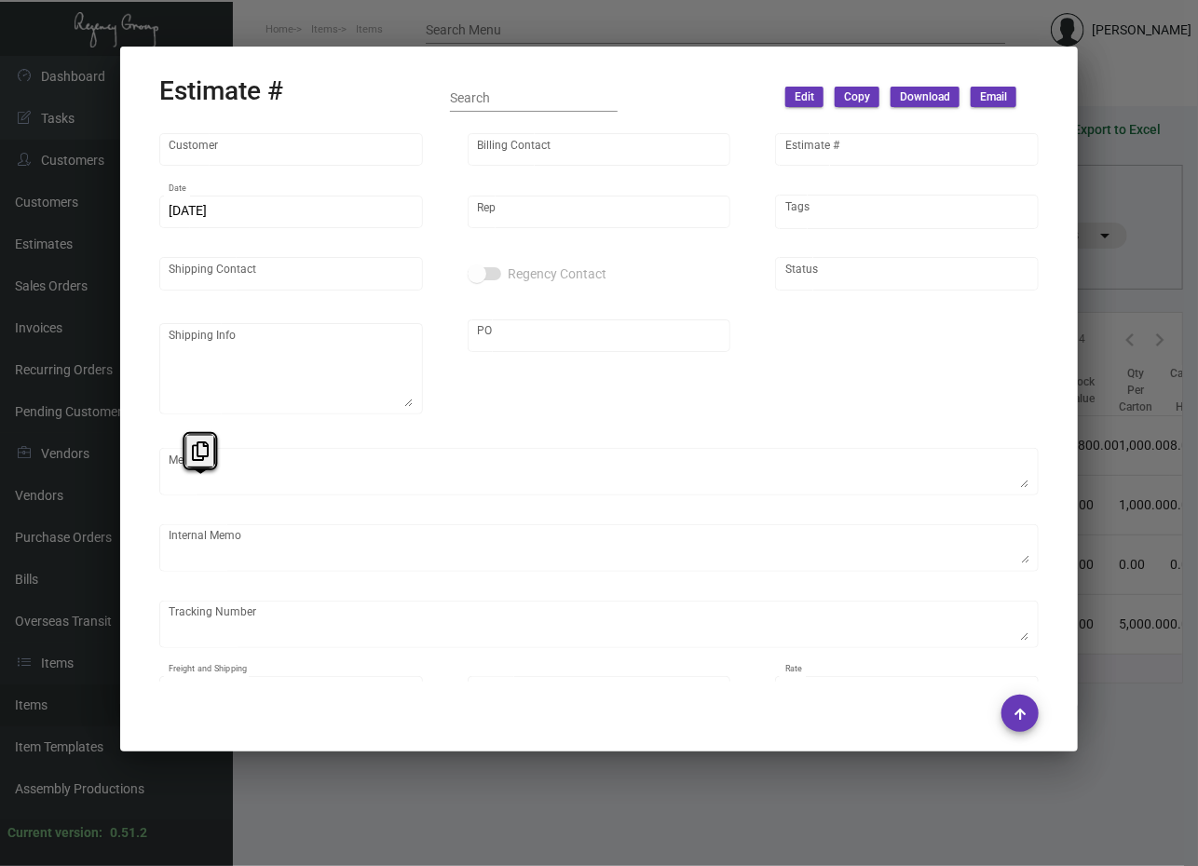
type input "Generator Miami"
type input "[PERSON_NAME]"
type input "11077"
type input "[DATE]"
type input "[PERSON_NAME]"
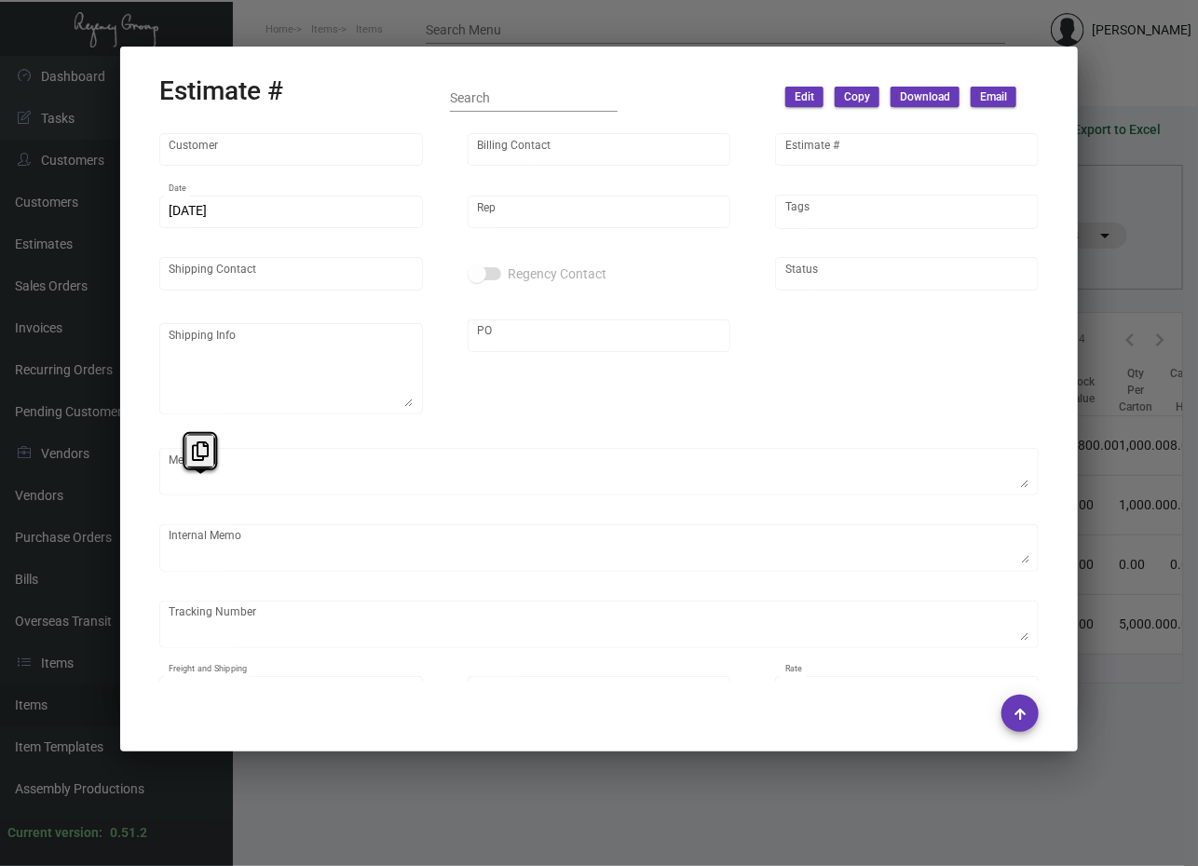
type input "United States Dollar $"
type input "$ 0.00"
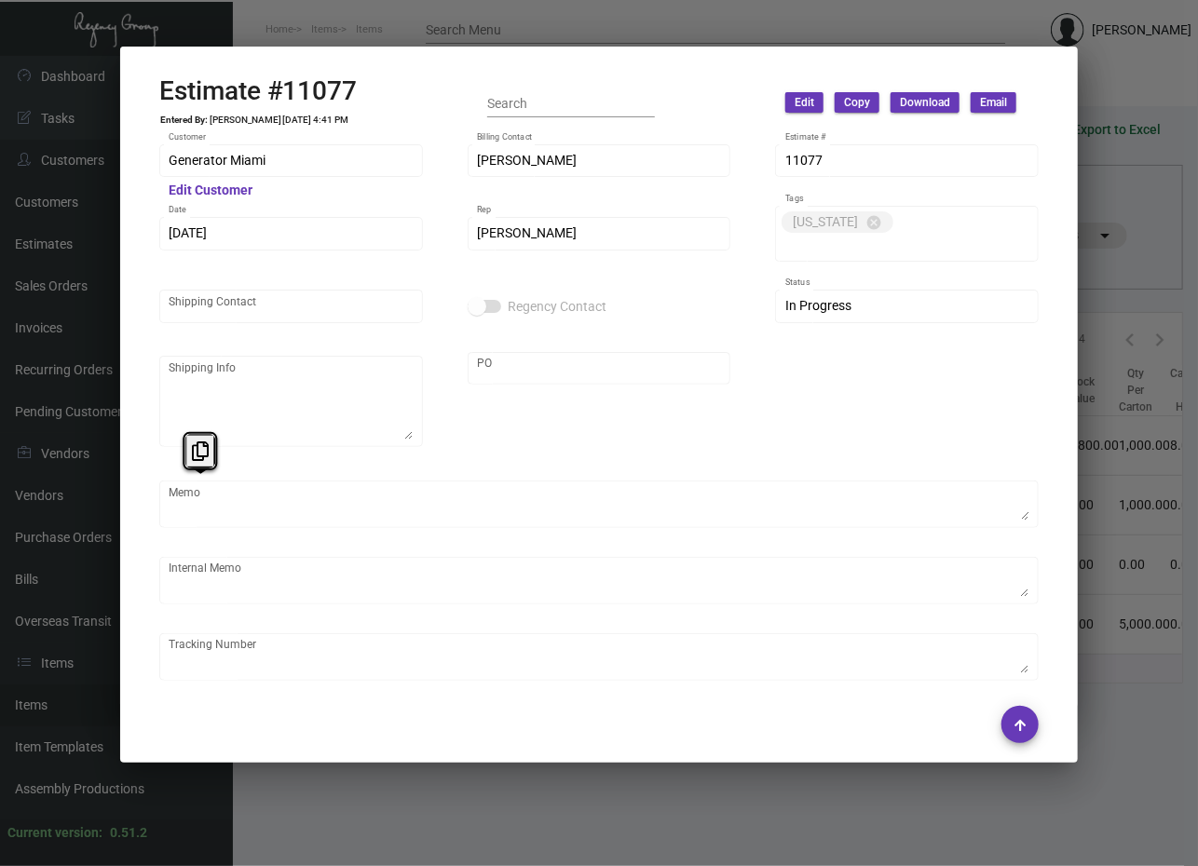
drag, startPoint x: 192, startPoint y: 494, endPoint x: 227, endPoint y: 83, distance: 412.2
click at [227, 83] on h2 "Estimate #11077" at bounding box center [258, 91] width 198 height 32
copy h2 "Estimate"
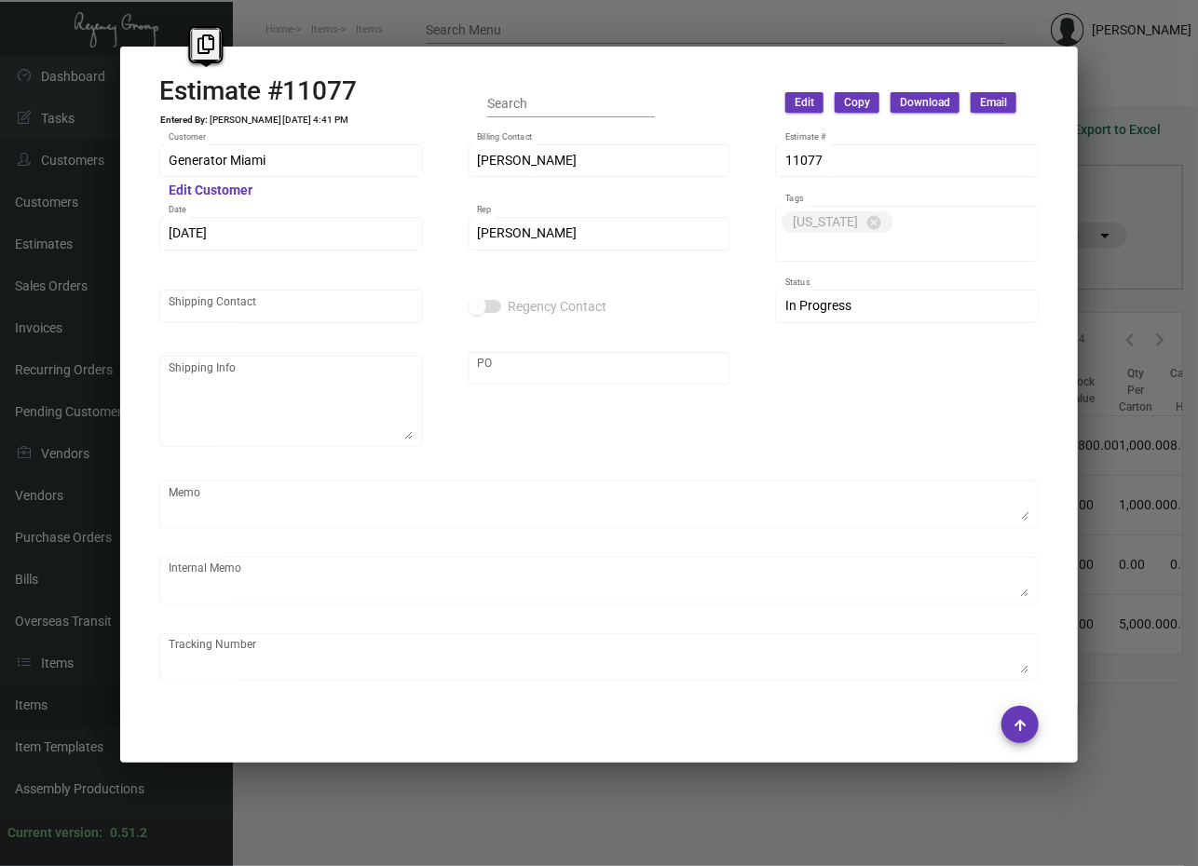
click at [707, 52] on mat-dialog-container "Estimate #11077 Entered By: [PERSON_NAME] [DATE] 4:41 PM Search Edit Copy Downl…" at bounding box center [599, 405] width 958 height 716
click at [299, 115] on td "[PERSON_NAME] [DATE] 4:41 PM" at bounding box center [280, 120] width 142 height 11
copy td "[PERSON_NAME] [DATE] 4:41 PM"
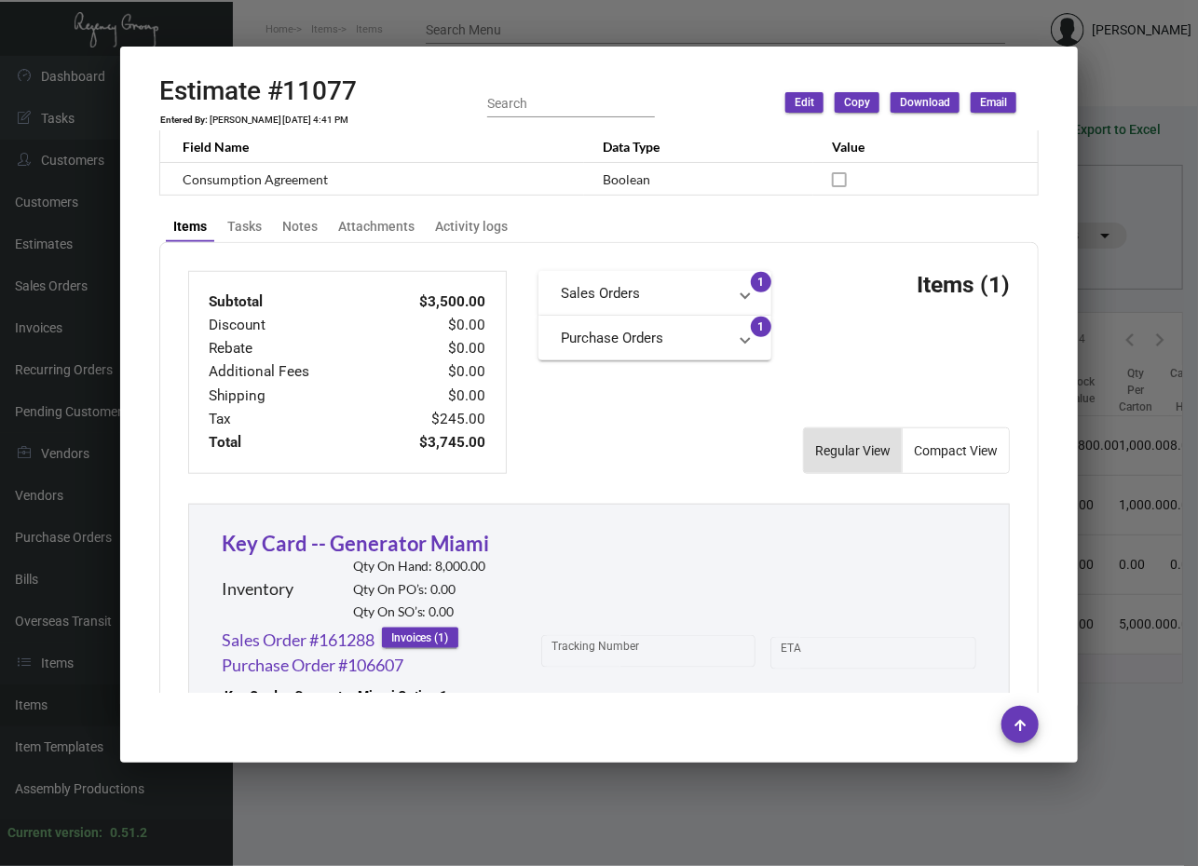
scroll to position [1064, 0]
